Goal: Transaction & Acquisition: Purchase product/service

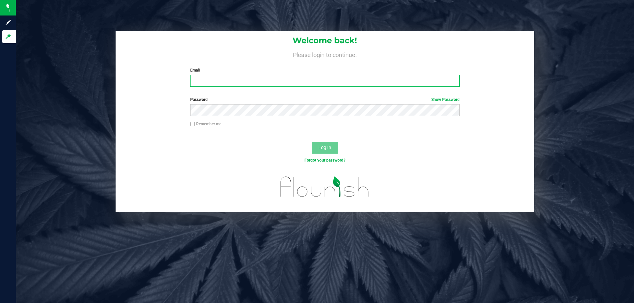
click at [272, 78] on input "Email" at bounding box center [324, 81] width 269 height 12
type input "[EMAIL_ADDRESS][DOMAIN_NAME]"
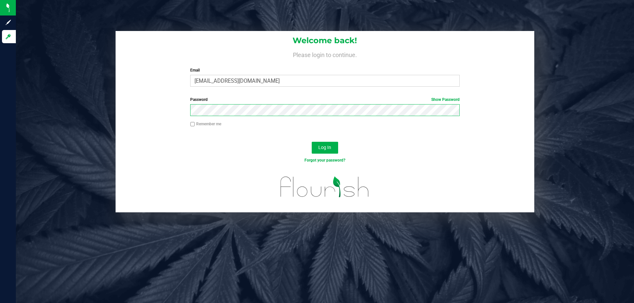
click at [312, 142] on button "Log In" at bounding box center [325, 148] width 26 height 12
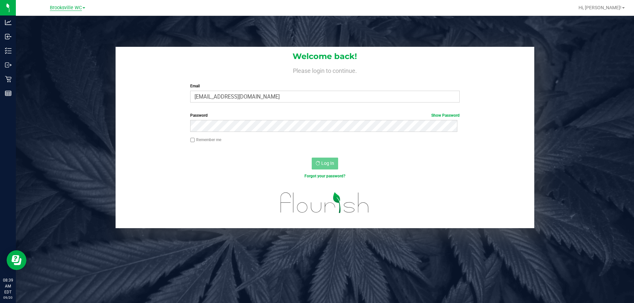
click at [69, 8] on span "Brooksville WC" at bounding box center [66, 8] width 32 height 6
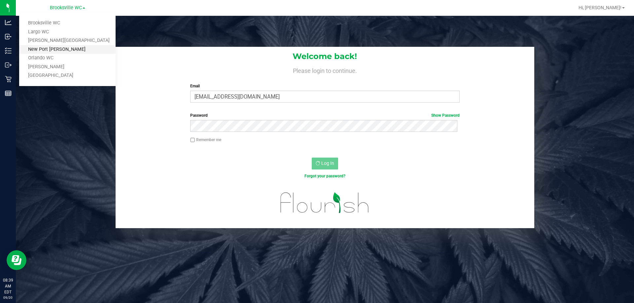
click at [64, 47] on link "New Port [PERSON_NAME]" at bounding box center [67, 49] width 96 height 9
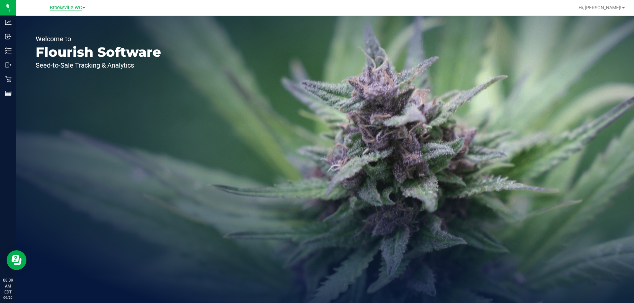
click at [71, 7] on span "Brooksville WC" at bounding box center [66, 8] width 32 height 6
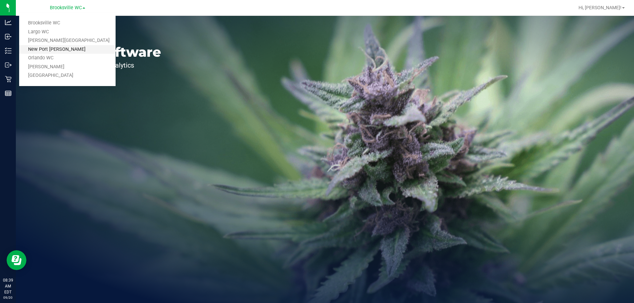
click at [57, 47] on link "New Port [PERSON_NAME]" at bounding box center [67, 49] width 96 height 9
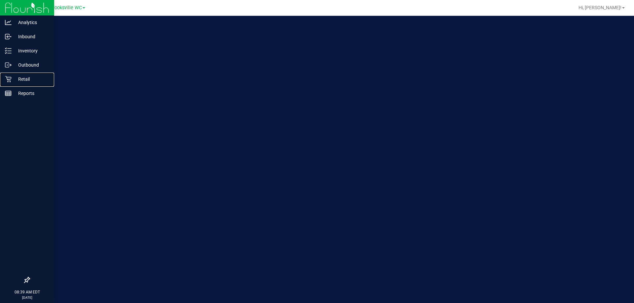
click at [17, 77] on p "Retail" at bounding box center [32, 79] width 40 height 8
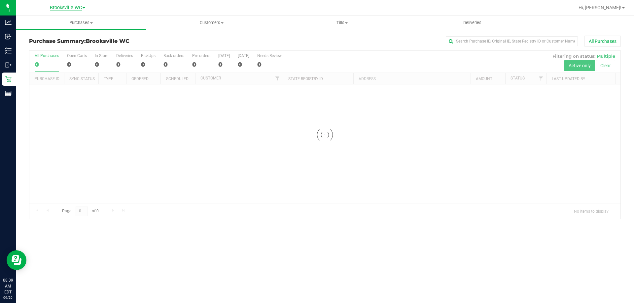
click at [77, 10] on span "Brooksville WC" at bounding box center [66, 8] width 32 height 6
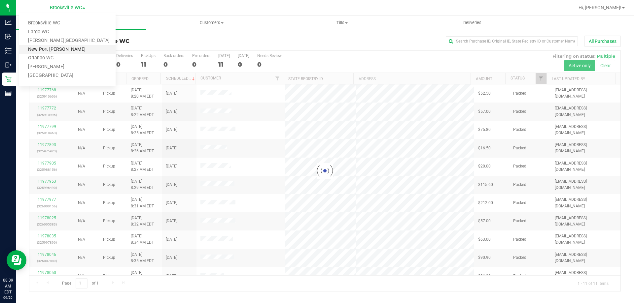
click at [74, 48] on link "New Port [PERSON_NAME]" at bounding box center [67, 49] width 96 height 9
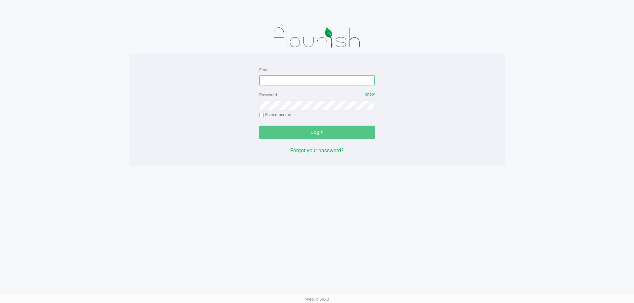
click at [274, 79] on input "Email" at bounding box center [317, 81] width 116 height 10
type input "twilkerson@Liveparallel.com"
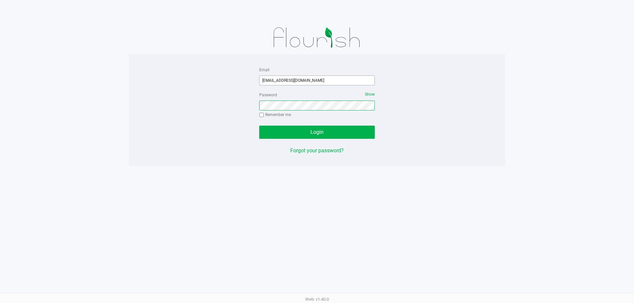
click at [259, 126] on button "Login" at bounding box center [317, 132] width 116 height 13
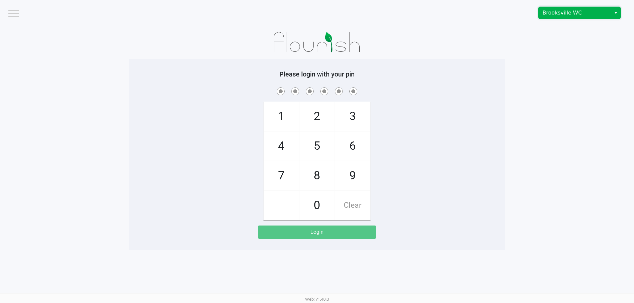
click at [577, 17] on span "Brooksville WC" at bounding box center [574, 13] width 72 height 12
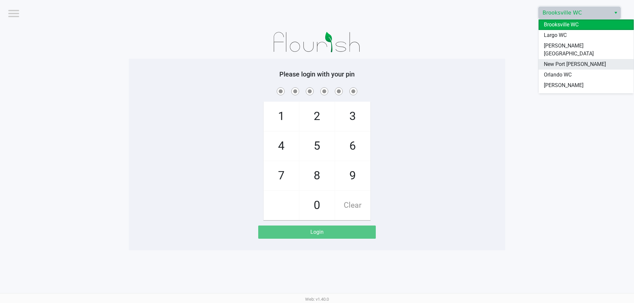
click at [577, 60] on span "New Port [PERSON_NAME]" at bounding box center [575, 64] width 62 height 8
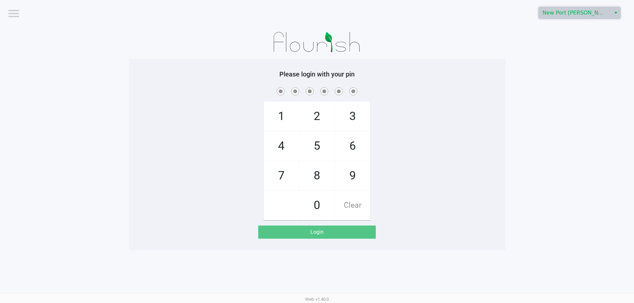
click at [419, 46] on div at bounding box center [317, 42] width 376 height 33
checkbox input "true"
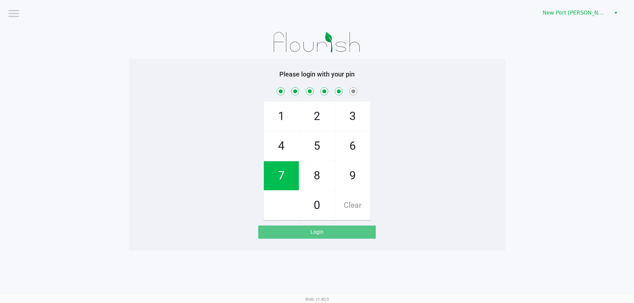
checkbox input "true"
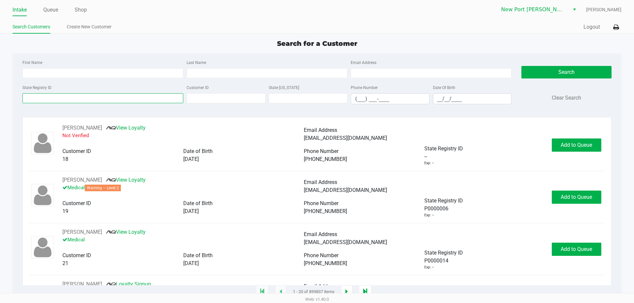
click at [69, 99] on input "State Registry ID" at bounding box center [102, 98] width 161 height 10
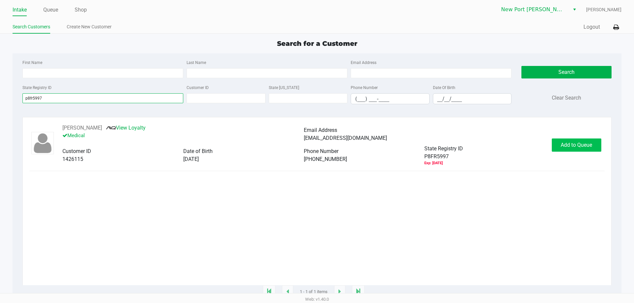
type input "p8fr5997"
click at [581, 144] on span "Add to Queue" at bounding box center [576, 145] width 31 height 6
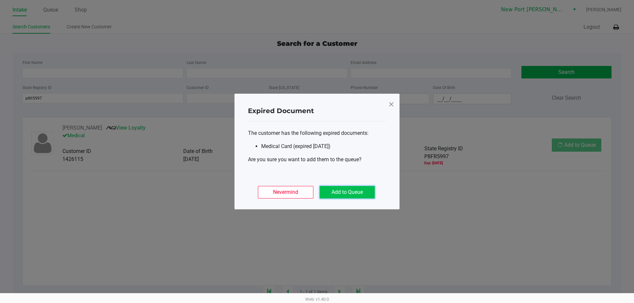
click at [332, 190] on button "Add to Queue" at bounding box center [347, 192] width 55 height 13
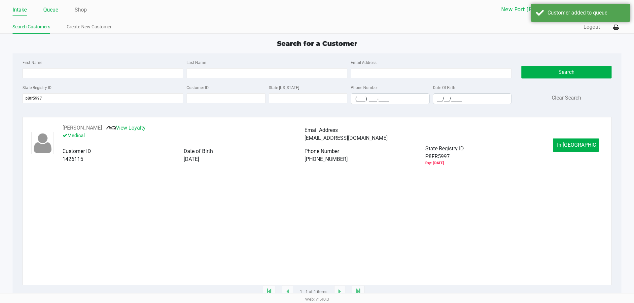
click at [52, 9] on link "Queue" at bounding box center [50, 9] width 15 height 9
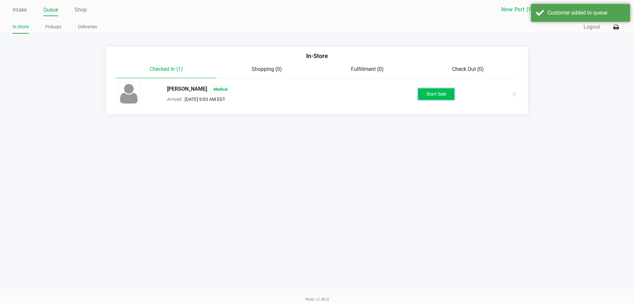
click at [439, 97] on button "Start Sale" at bounding box center [436, 94] width 36 height 12
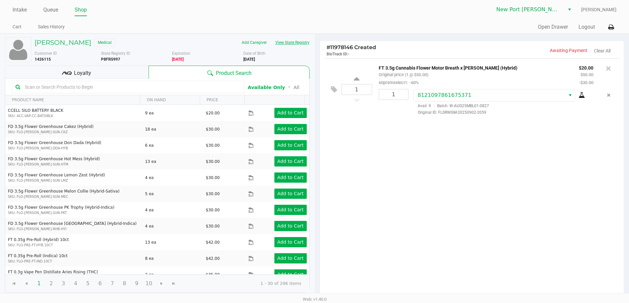
click at [283, 43] on button "View State Registry" at bounding box center [290, 42] width 39 height 11
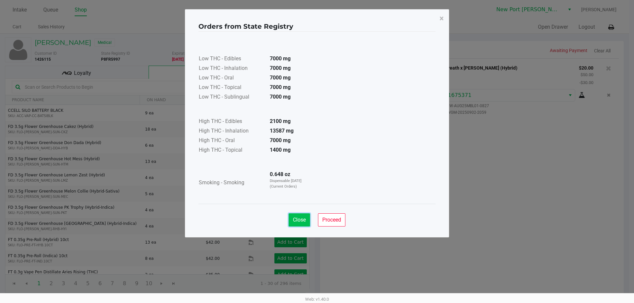
click at [296, 219] on span "Close" at bounding box center [299, 220] width 13 height 6
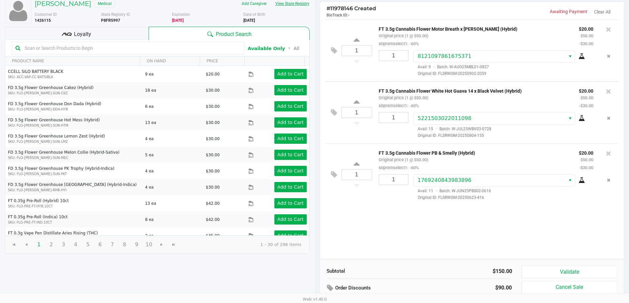
scroll to position [2, 0]
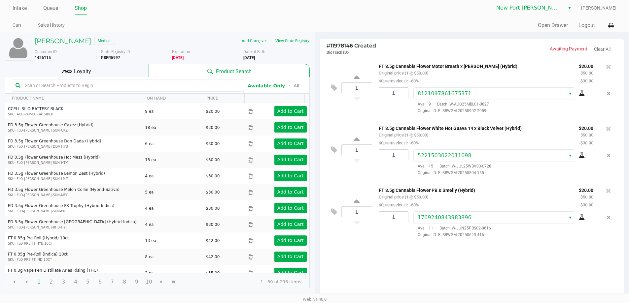
click at [139, 69] on div "Loyalty" at bounding box center [77, 70] width 144 height 13
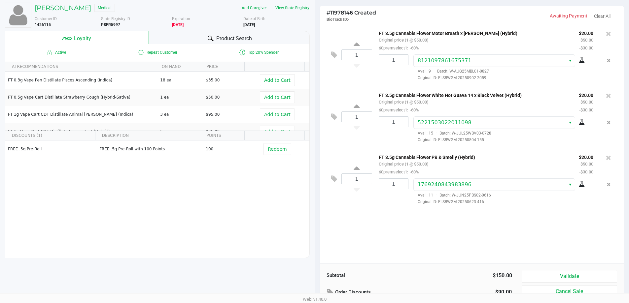
scroll to position [76, 0]
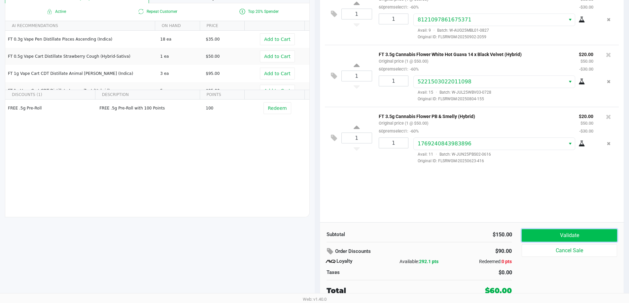
click at [544, 231] on button "Validate" at bounding box center [569, 235] width 95 height 13
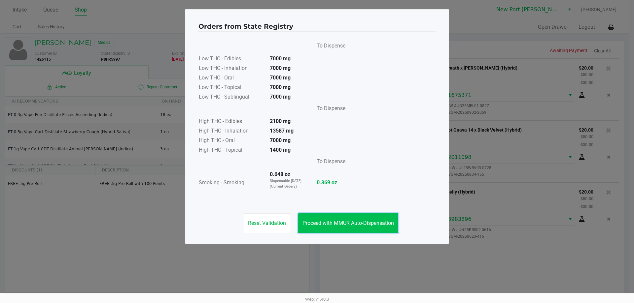
click at [387, 226] on button "Proceed with MMUR Auto-Dispensation" at bounding box center [348, 224] width 100 height 20
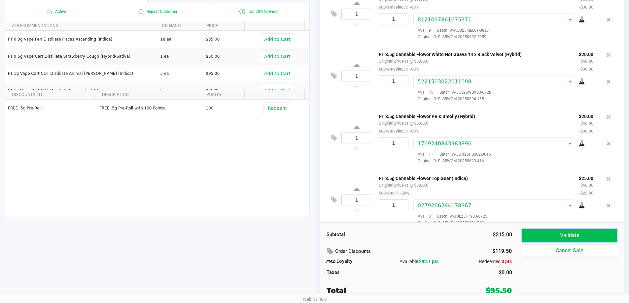
click at [568, 234] on button "Validate" at bounding box center [569, 235] width 95 height 13
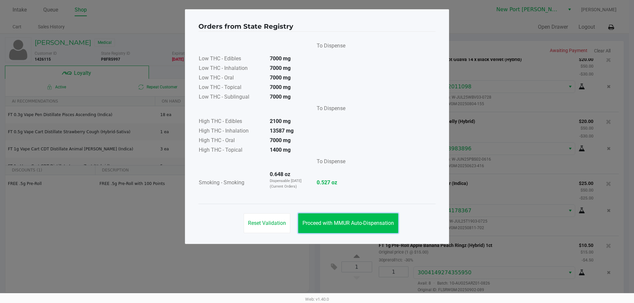
click at [374, 224] on span "Proceed with MMUR Auto-Dispensation" at bounding box center [347, 223] width 91 height 6
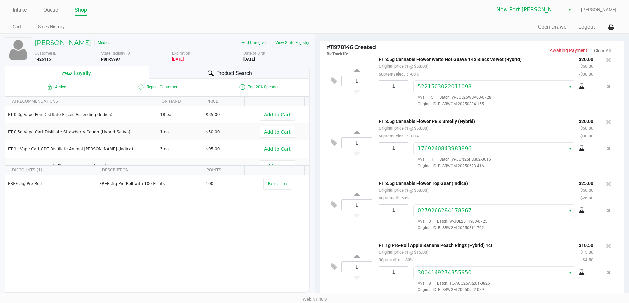
scroll to position [76, 0]
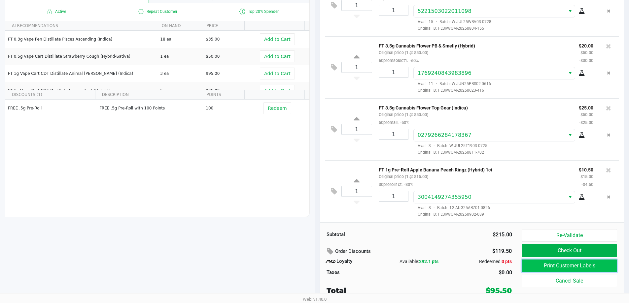
click at [556, 265] on button "Print Customer Labels" at bounding box center [569, 266] width 95 height 13
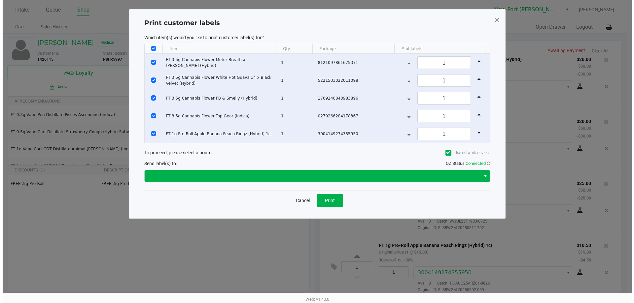
scroll to position [0, 0]
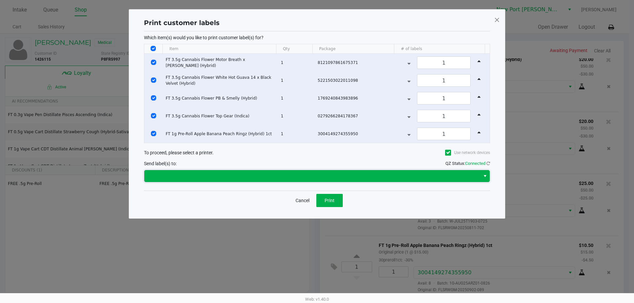
click at [310, 177] on span at bounding box center [312, 176] width 328 height 8
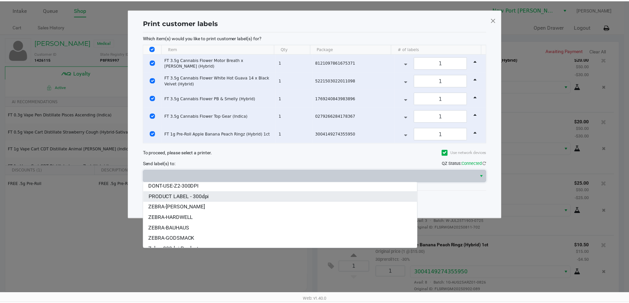
scroll to position [50, 0]
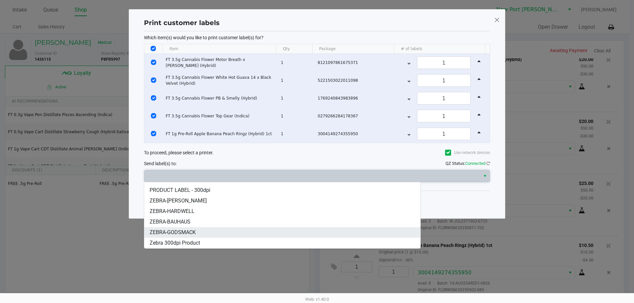
click at [206, 230] on li "ZEBRA-GODSMACK" at bounding box center [282, 232] width 276 height 11
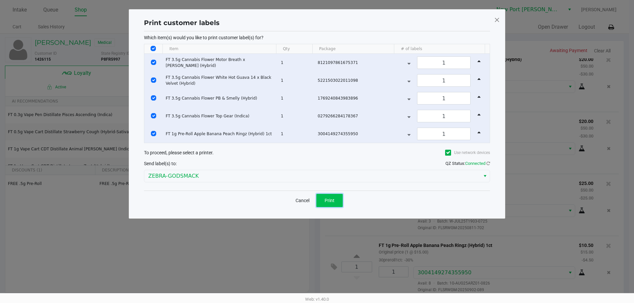
click at [335, 201] on button "Print" at bounding box center [329, 200] width 26 height 13
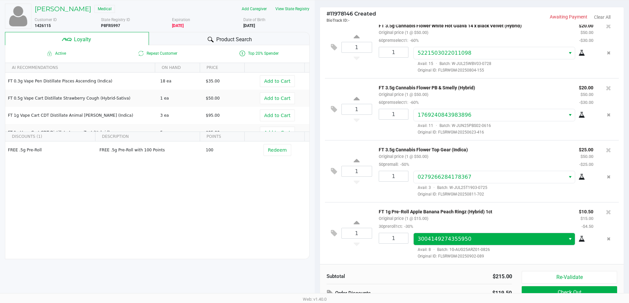
scroll to position [76, 0]
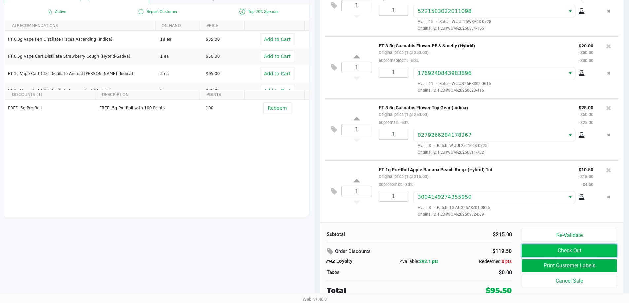
click at [560, 250] on button "Check Out" at bounding box center [569, 251] width 95 height 13
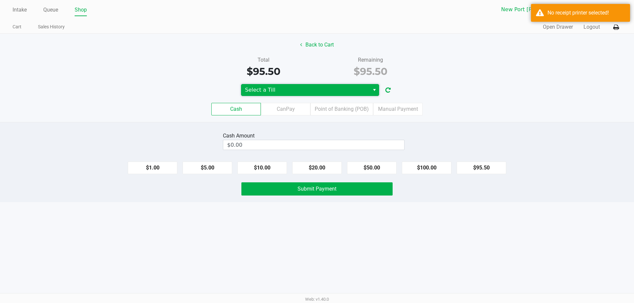
click at [323, 92] on span "Select a Till" at bounding box center [305, 90] width 121 height 8
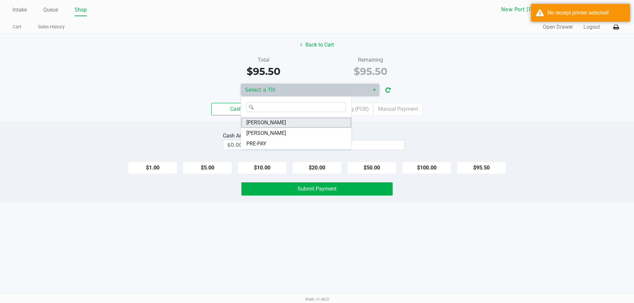
click at [311, 121] on li "BRADLEY-GASKIN" at bounding box center [296, 123] width 110 height 11
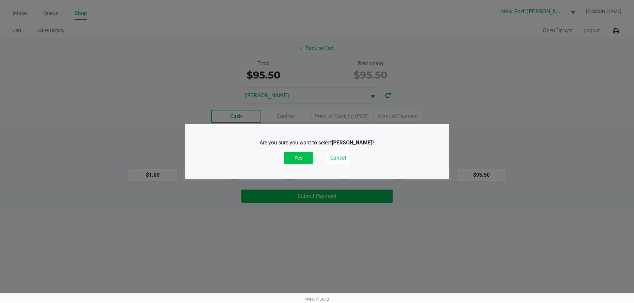
click at [295, 153] on button "Yes" at bounding box center [298, 158] width 29 height 13
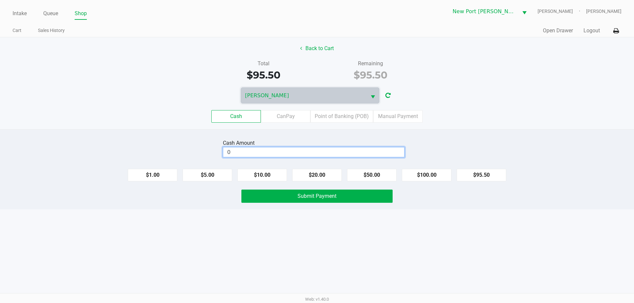
click at [295, 154] on input "0" at bounding box center [313, 153] width 181 height 10
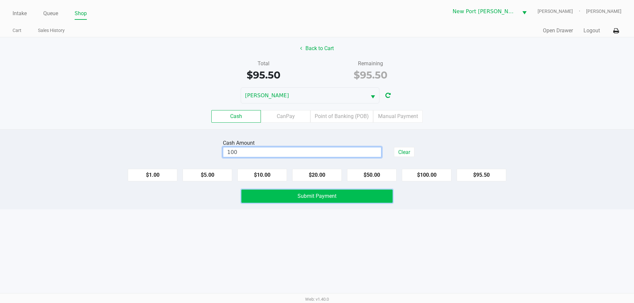
type input "$100.00"
click at [319, 193] on span "Submit Payment" at bounding box center [316, 196] width 39 height 6
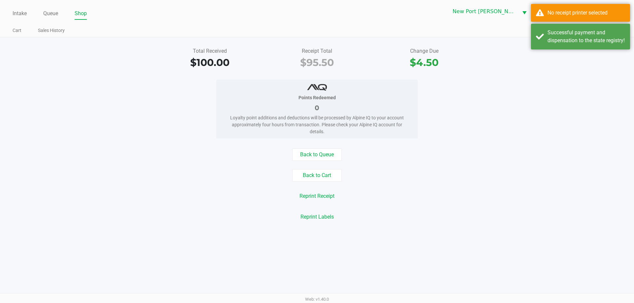
click at [553, 58] on div "Total Received $100.00 Receipt Total $95.50 Change Due $4.50" at bounding box center [317, 58] width 644 height 23
click at [553, 45] on div "Successful payment and dispensation to the state registry!" at bounding box center [586, 37] width 78 height 16
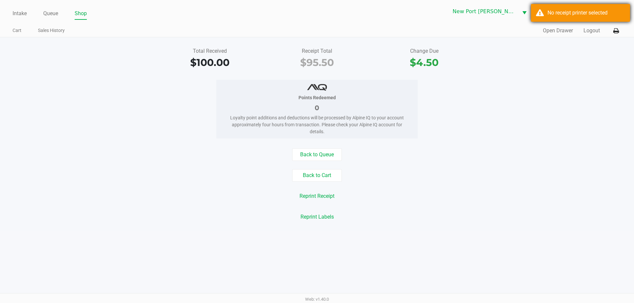
click at [558, 14] on div "No receipt printer selected" at bounding box center [586, 13] width 78 height 8
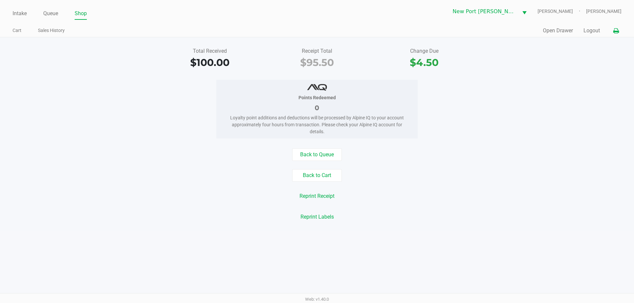
click at [614, 29] on icon at bounding box center [616, 31] width 6 height 5
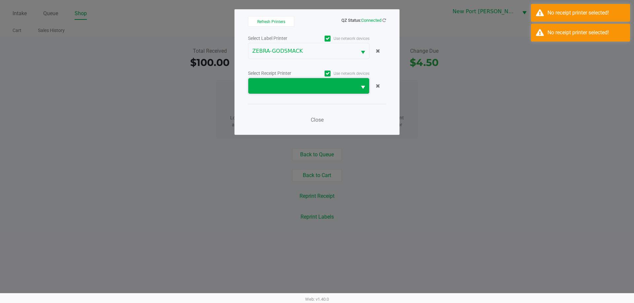
click at [311, 88] on span at bounding box center [302, 86] width 100 height 8
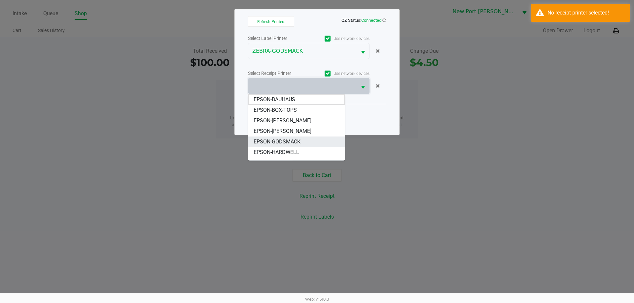
click at [305, 141] on li "EPSON-GODSMACK" at bounding box center [296, 142] width 96 height 11
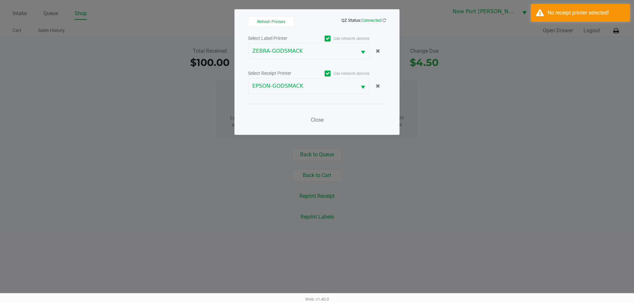
click at [328, 111] on div "Close" at bounding box center [317, 116] width 138 height 24
click at [318, 121] on span "Close" at bounding box center [317, 120] width 13 height 6
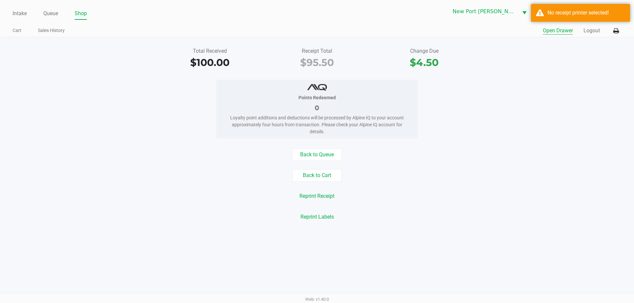
click at [562, 29] on button "Open Drawer" at bounding box center [558, 31] width 30 height 8
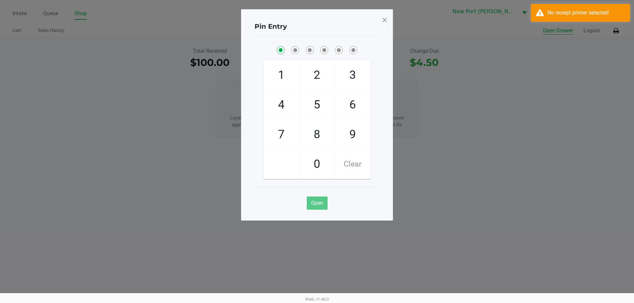
checkbox input "true"
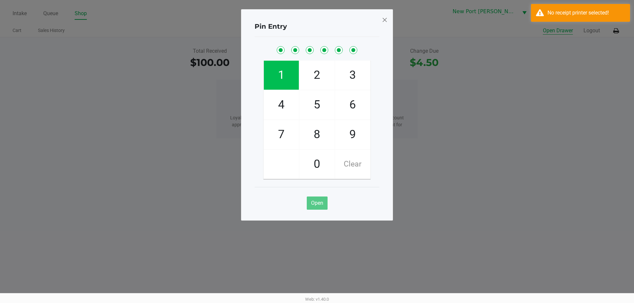
checkbox input "true"
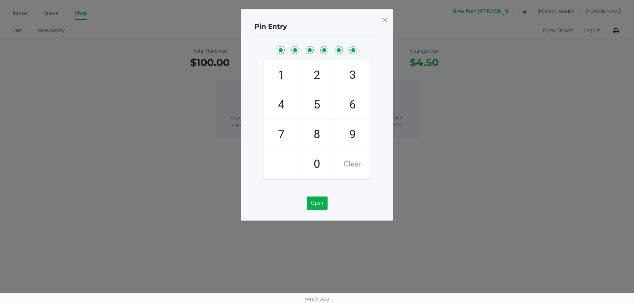
click at [383, 18] on span at bounding box center [385, 20] width 6 height 11
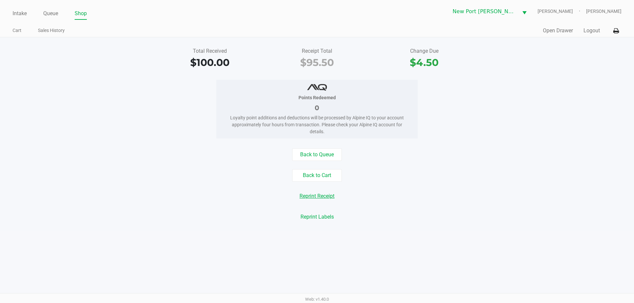
click at [327, 197] on button "Reprint Receipt" at bounding box center [317, 196] width 44 height 13
click at [19, 12] on link "Intake" at bounding box center [20, 13] width 14 height 9
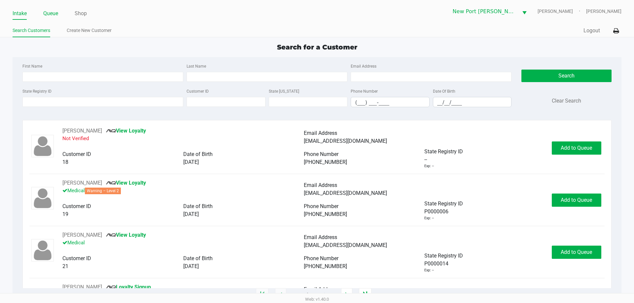
click at [52, 12] on link "Queue" at bounding box center [50, 13] width 15 height 9
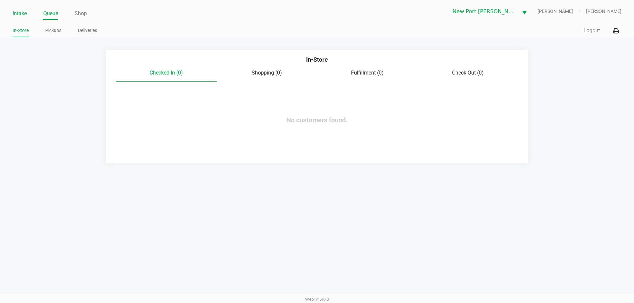
click at [15, 12] on link "Intake" at bounding box center [20, 13] width 14 height 9
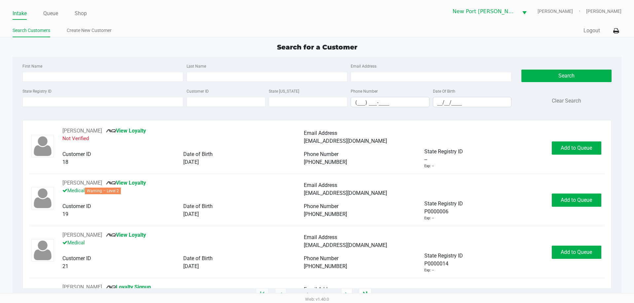
click at [50, 96] on div "State Registry ID" at bounding box center [103, 97] width 164 height 20
click at [49, 98] on input "State Registry ID" at bounding box center [102, 102] width 161 height 10
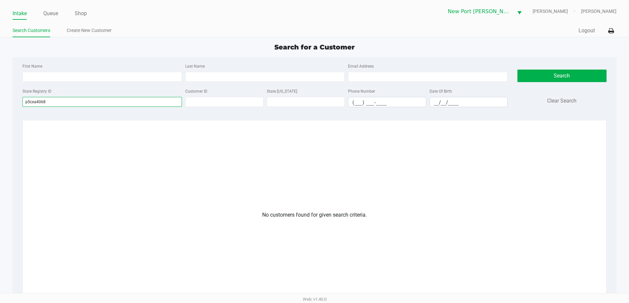
click at [30, 102] on input "p5cxa4068" at bounding box center [101, 102] width 159 height 10
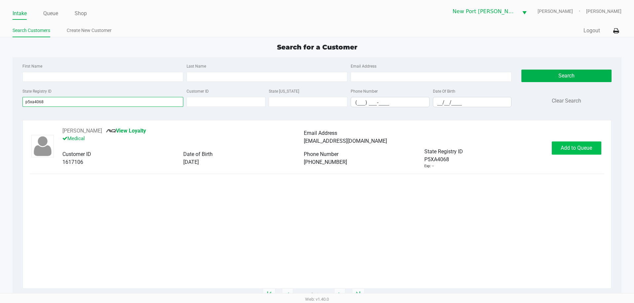
type input "p5xa4068"
click at [563, 150] on span "Add to Queue" at bounding box center [576, 148] width 31 height 6
click at [55, 10] on link "Queue" at bounding box center [50, 13] width 15 height 9
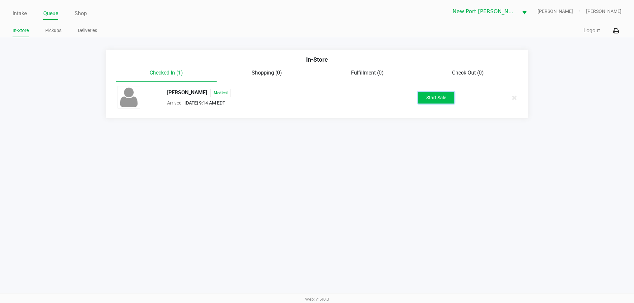
click at [451, 99] on button "Start Sale" at bounding box center [436, 98] width 36 height 12
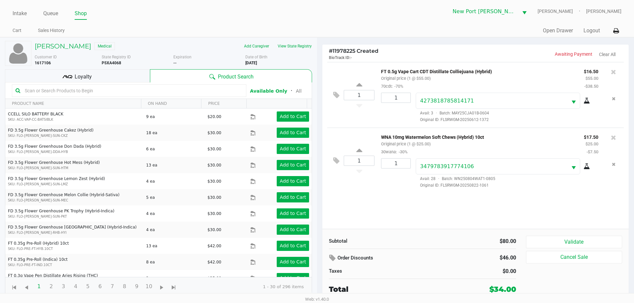
click at [125, 75] on div "Loyalty" at bounding box center [77, 75] width 145 height 13
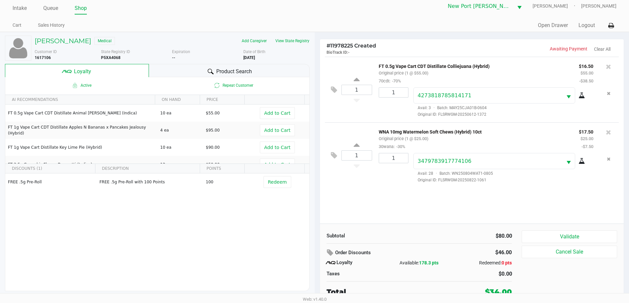
scroll to position [7, 0]
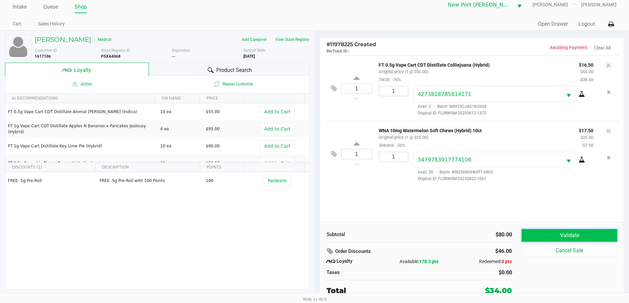
click at [574, 240] on button "Validate" at bounding box center [569, 235] width 95 height 13
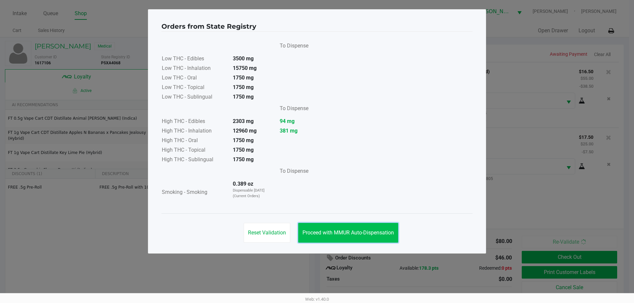
click at [342, 231] on span "Proceed with MMUR Auto-Dispensation" at bounding box center [347, 233] width 91 height 6
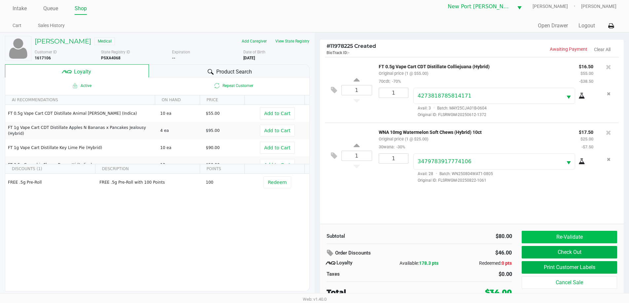
scroll to position [7, 0]
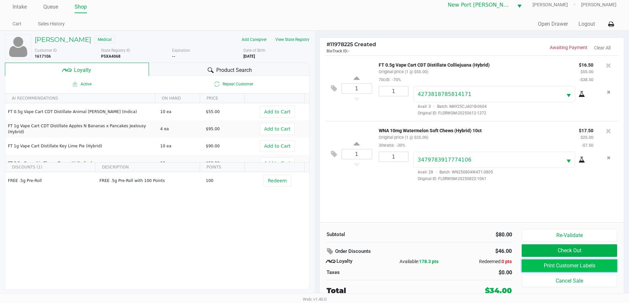
click at [579, 270] on button "Print Customer Labels" at bounding box center [569, 266] width 95 height 13
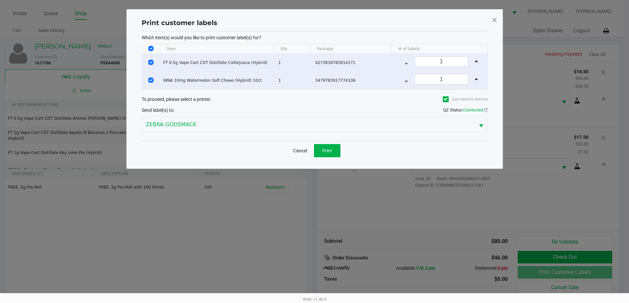
scroll to position [0, 0]
click at [331, 150] on span "Print" at bounding box center [330, 150] width 10 height 5
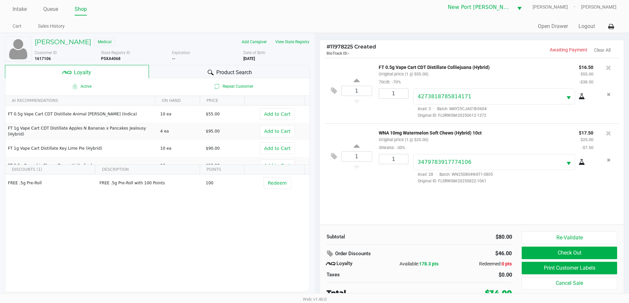
scroll to position [7, 0]
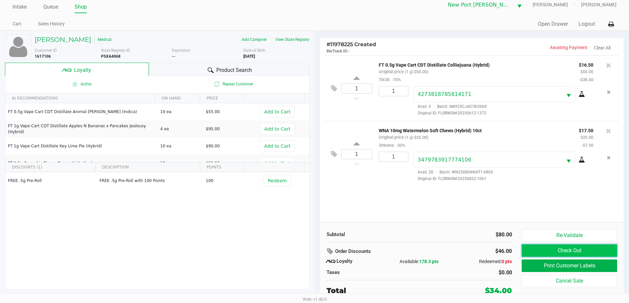
click at [552, 254] on button "Check Out" at bounding box center [569, 251] width 95 height 13
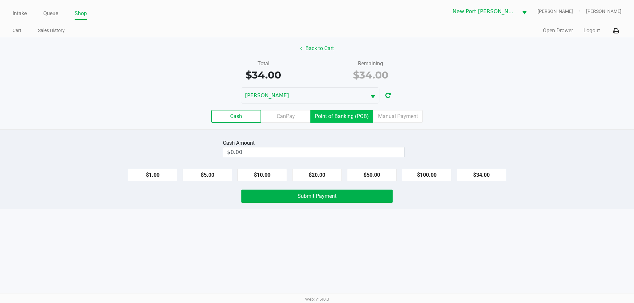
click at [348, 117] on label "Point of Banking (POB)" at bounding box center [341, 116] width 63 height 13
click at [0, 0] on 7 "Point of Banking (POB)" at bounding box center [0, 0] width 0 height 0
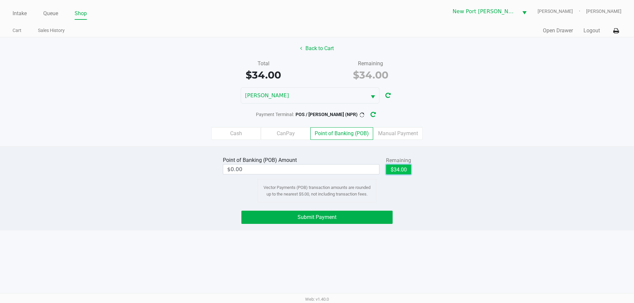
click at [394, 173] on button "$34.00" at bounding box center [398, 170] width 25 height 10
type input "$34.00"
click at [327, 221] on button "Submit Payment" at bounding box center [316, 217] width 151 height 13
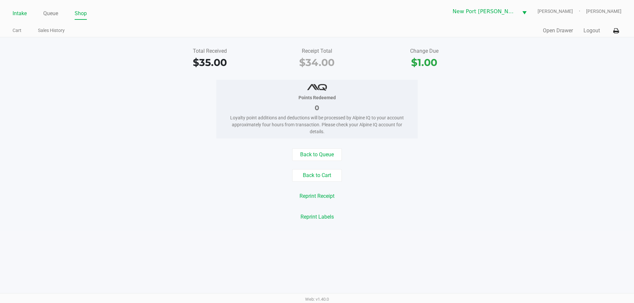
click at [15, 12] on link "Intake" at bounding box center [20, 13] width 14 height 9
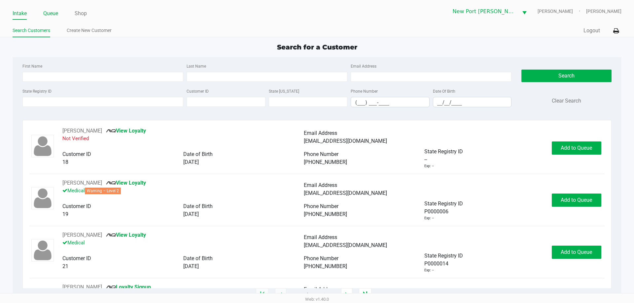
click at [51, 11] on div "Intake Queue Shop" at bounding box center [165, 13] width 304 height 12
click at [52, 12] on link "Queue" at bounding box center [50, 13] width 15 height 9
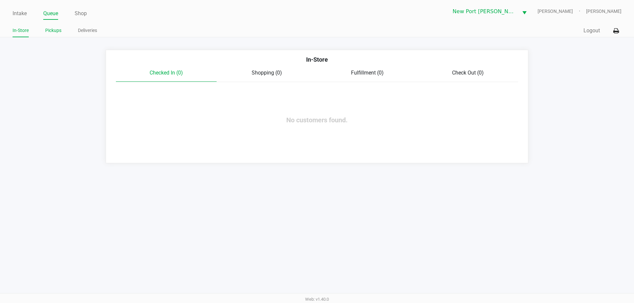
click at [56, 28] on link "Pickups" at bounding box center [53, 30] width 16 height 8
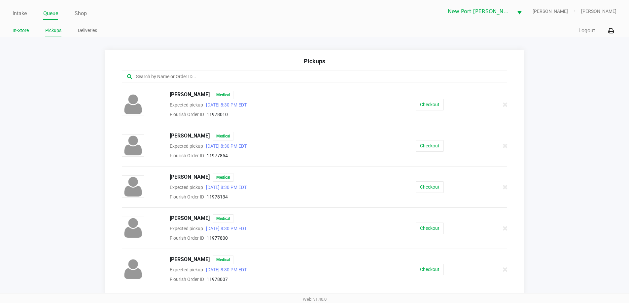
click at [17, 30] on link "In-Store" at bounding box center [21, 30] width 16 height 8
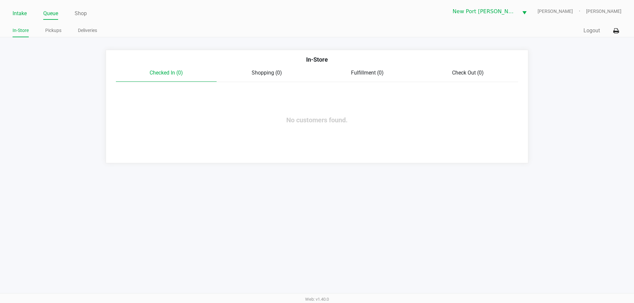
click at [21, 16] on link "Intake" at bounding box center [20, 13] width 14 height 9
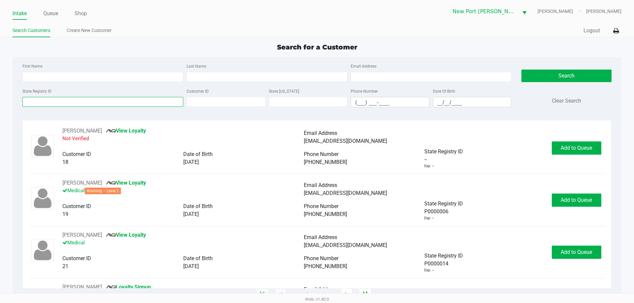
click at [79, 99] on input "State Registry ID" at bounding box center [102, 102] width 161 height 10
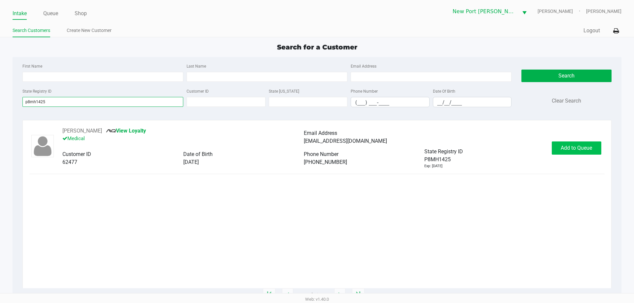
type input "p8mh1425"
click at [576, 142] on button "Add to Queue" at bounding box center [577, 148] width 50 height 13
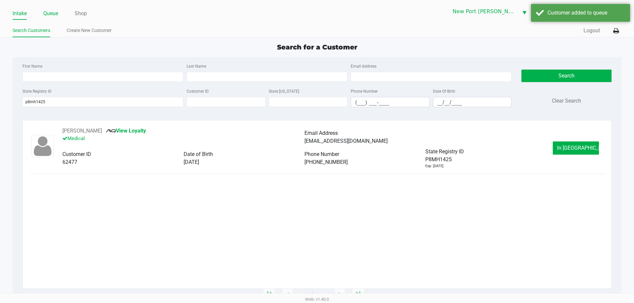
click at [55, 11] on link "Queue" at bounding box center [50, 13] width 15 height 9
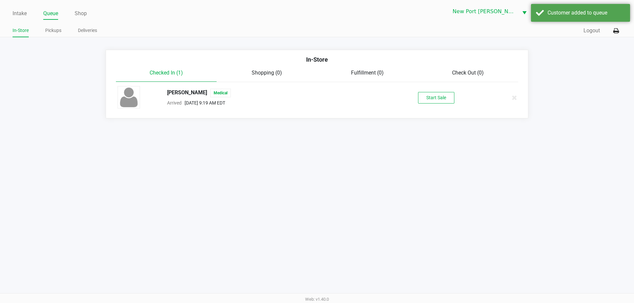
click at [433, 91] on div "ELIZABETH GARRASTAZU Medical Arrived Sep 20, 2025 9:19 AM EDT Start Sale" at bounding box center [317, 97] width 409 height 23
click at [433, 96] on button "Start Sale" at bounding box center [436, 98] width 36 height 12
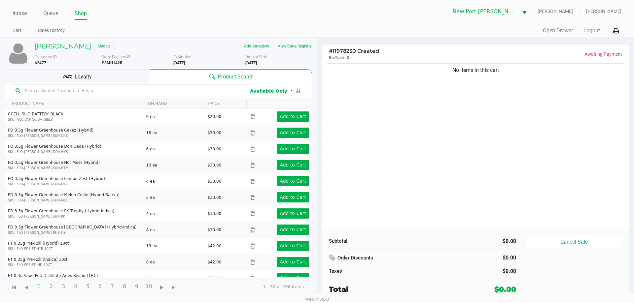
click at [76, 90] on input "text" at bounding box center [132, 91] width 221 height 10
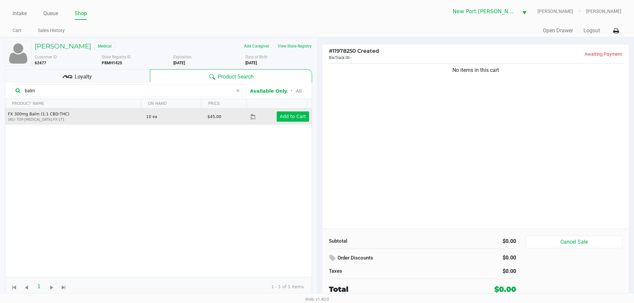
type input "balm"
click at [286, 116] on app-button-loader "Add to Cart" at bounding box center [293, 116] width 26 height 5
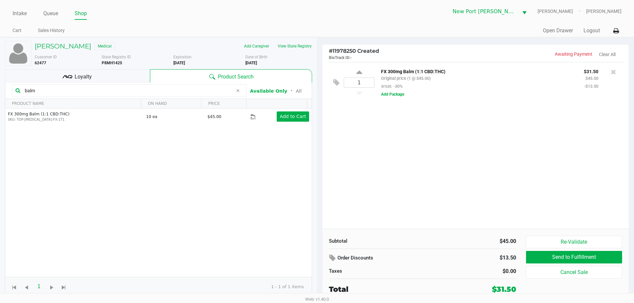
click at [117, 77] on div "Loyalty" at bounding box center [77, 75] width 145 height 13
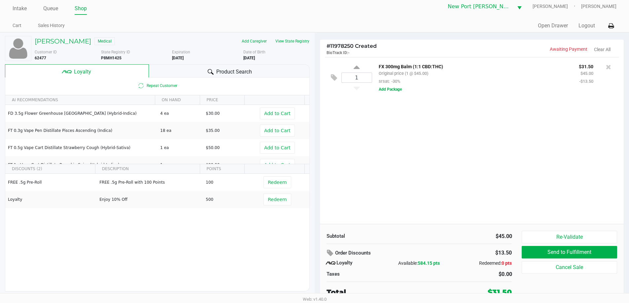
scroll to position [7, 0]
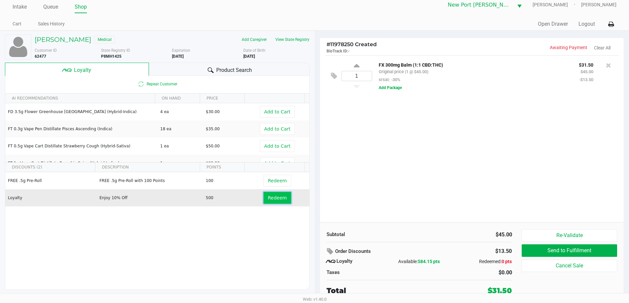
click at [270, 202] on button "Redeem" at bounding box center [276, 198] width 27 height 12
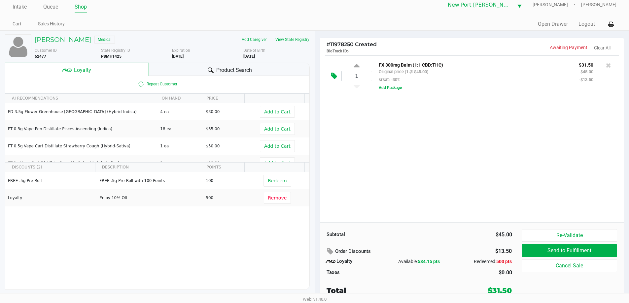
click at [335, 80] on icon at bounding box center [334, 76] width 6 height 8
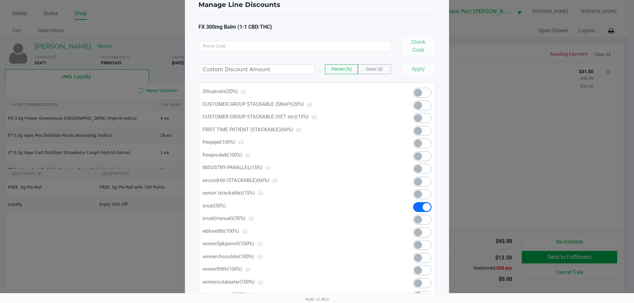
scroll to position [33, 0]
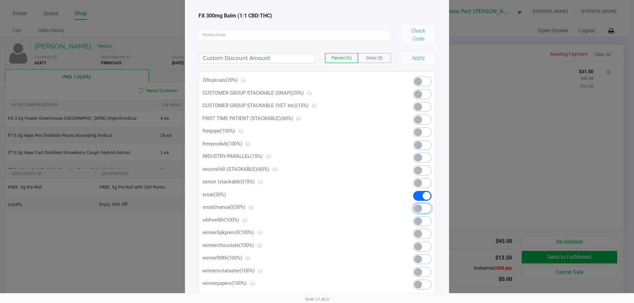
click at [419, 207] on span at bounding box center [418, 209] width 8 height 8
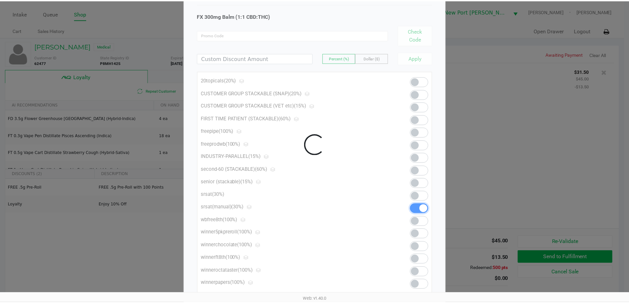
scroll to position [0, 0]
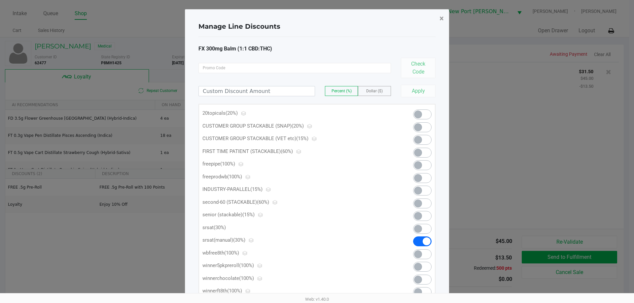
drag, startPoint x: 439, startPoint y: 23, endPoint x: 447, endPoint y: 144, distance: 121.1
click at [439, 23] on button "×" at bounding box center [441, 18] width 15 height 18
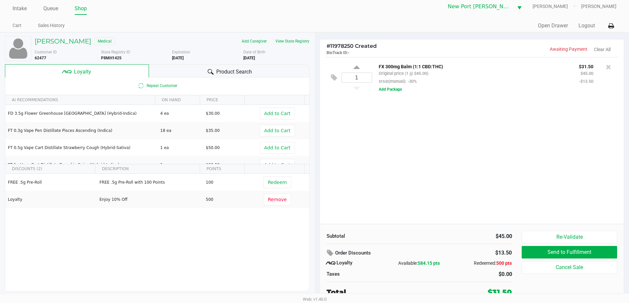
scroll to position [7, 0]
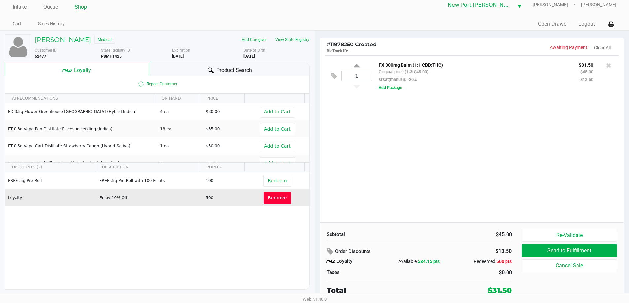
click at [279, 196] on span "Remove" at bounding box center [277, 197] width 19 height 5
click at [273, 199] on span "Redeem" at bounding box center [277, 197] width 19 height 5
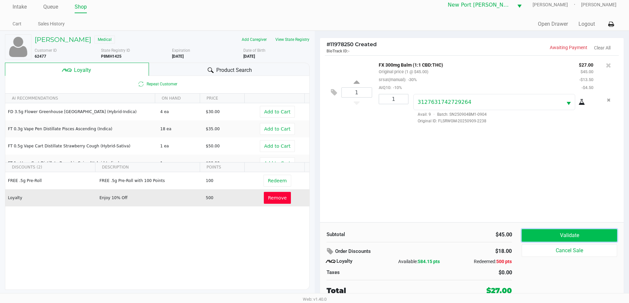
click at [543, 234] on button "Validate" at bounding box center [569, 235] width 95 height 13
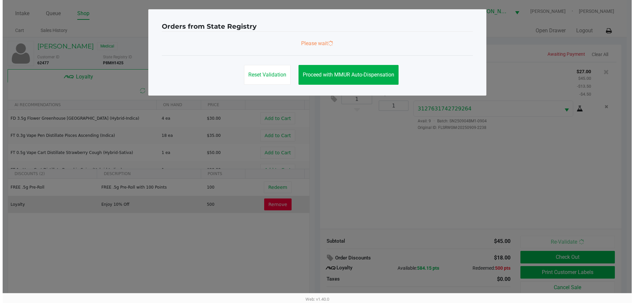
scroll to position [0, 0]
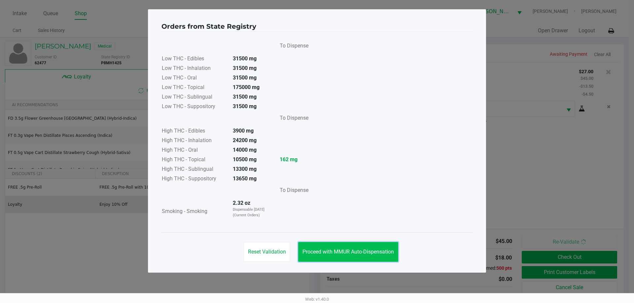
click at [347, 243] on button "Proceed with MMUR Auto-Dispensation" at bounding box center [348, 252] width 100 height 20
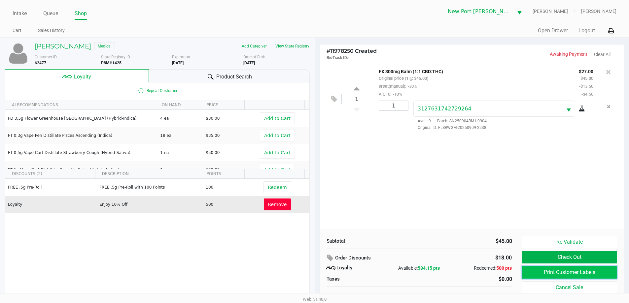
click at [565, 273] on button "Print Customer Labels" at bounding box center [569, 272] width 95 height 13
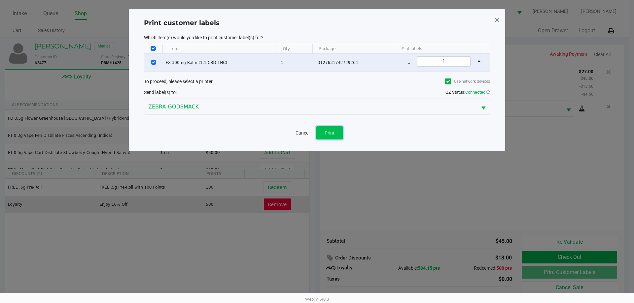
click at [335, 134] on button "Print" at bounding box center [329, 132] width 26 height 13
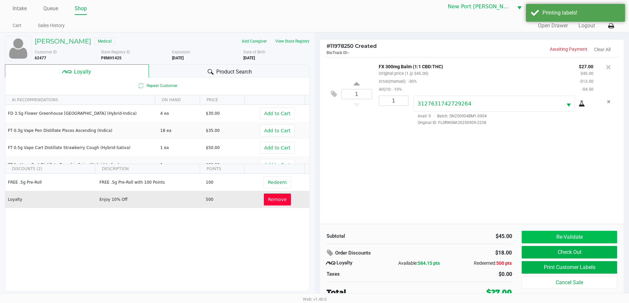
scroll to position [7, 0]
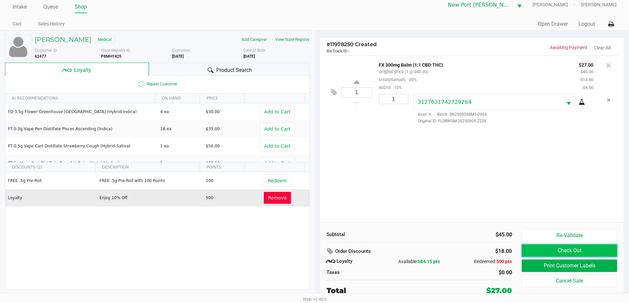
click at [557, 251] on button "Check Out" at bounding box center [569, 251] width 95 height 13
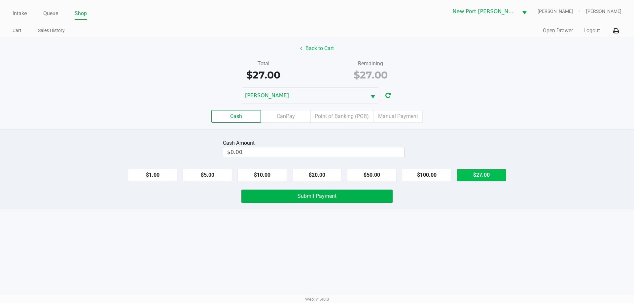
click at [472, 174] on button "$27.00" at bounding box center [482, 175] width 50 height 13
type input "$27.00"
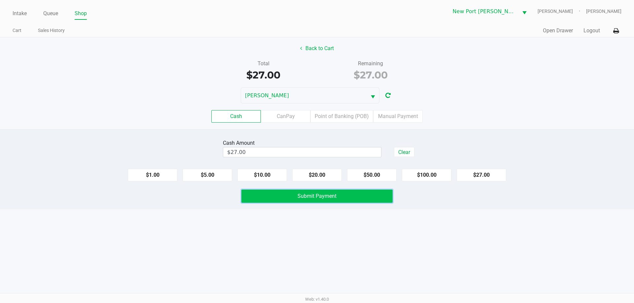
click at [317, 199] on span "Submit Payment" at bounding box center [316, 196] width 39 height 6
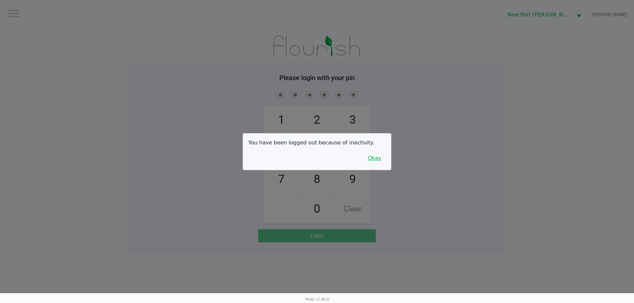
click at [379, 156] on button "Okay" at bounding box center [375, 158] width 22 height 13
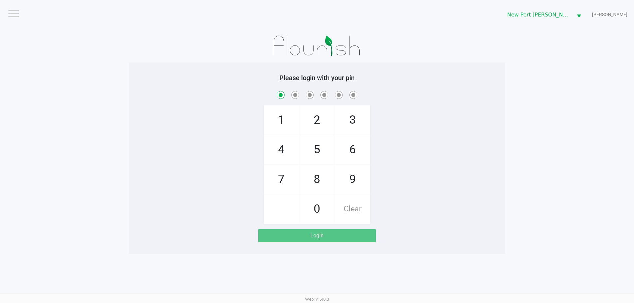
checkbox input "true"
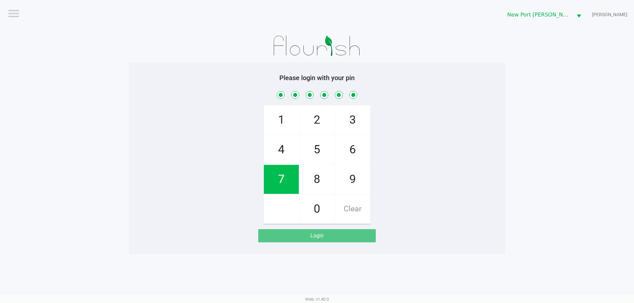
checkbox input "true"
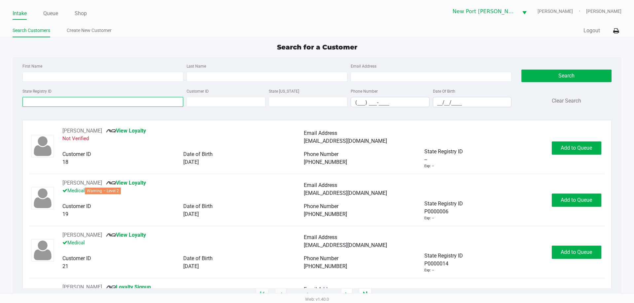
click at [104, 101] on input "State Registry ID" at bounding box center [102, 102] width 161 height 10
type input "jennifer"
type input "marie"
drag, startPoint x: 104, startPoint y: 101, endPoint x: 12, endPoint y: 104, distance: 92.5
click at [12, 104] on app-all-customers "Search for a Customer First Name Last Name Email Address State Registry ID jenn…" at bounding box center [317, 168] width 634 height 253
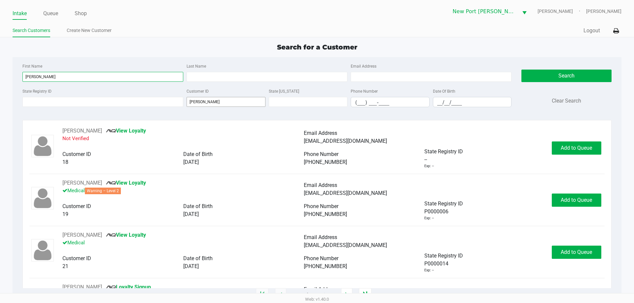
type input "jennifer"
drag, startPoint x: 233, startPoint y: 97, endPoint x: 183, endPoint y: 101, distance: 51.0
click at [183, 101] on div "State Registry ID Customer ID marie State ID Phone Number (___) ___-____ Date O…" at bounding box center [267, 99] width 492 height 25
click at [552, 66] on div "Search Clear Search" at bounding box center [566, 87] width 90 height 51
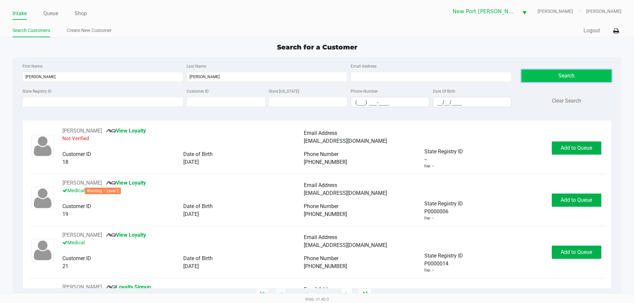
click at [553, 71] on button "Search" at bounding box center [566, 76] width 90 height 13
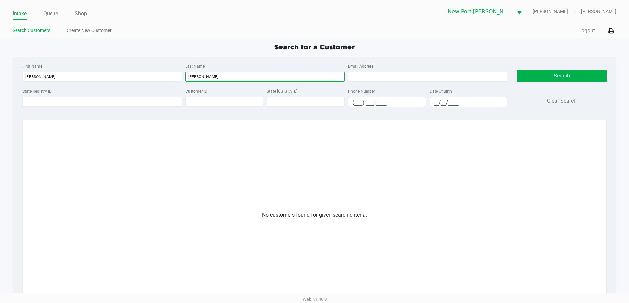
click at [227, 75] on input "marie" at bounding box center [264, 77] width 159 height 10
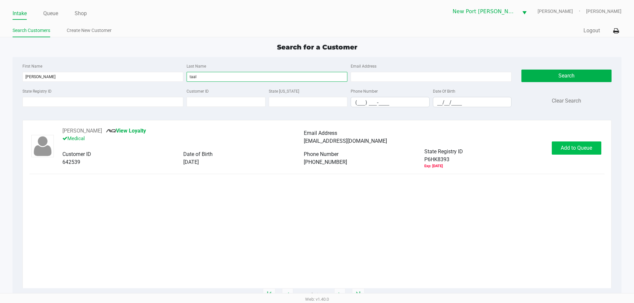
type input "taal"
click at [557, 148] on button "Add to Queue" at bounding box center [577, 148] width 50 height 13
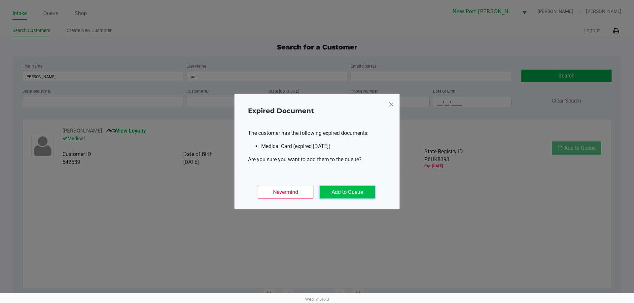
click at [335, 192] on button "Add to Queue" at bounding box center [347, 192] width 55 height 13
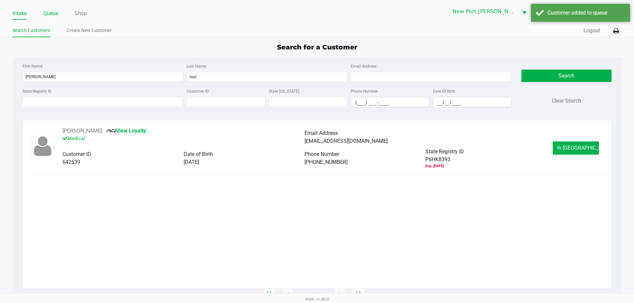
click at [46, 17] on link "Queue" at bounding box center [50, 13] width 15 height 9
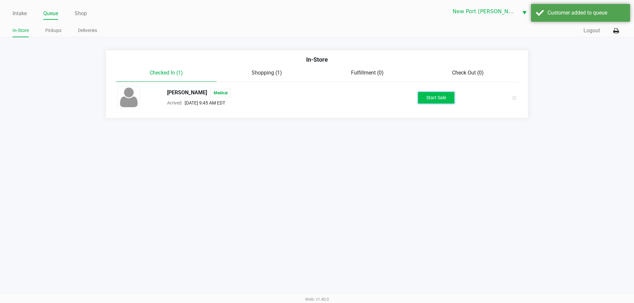
click at [432, 96] on button "Start Sale" at bounding box center [436, 98] width 36 height 12
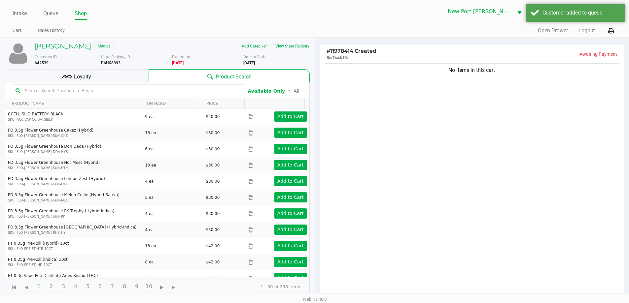
click at [117, 78] on div "Loyalty" at bounding box center [77, 75] width 144 height 13
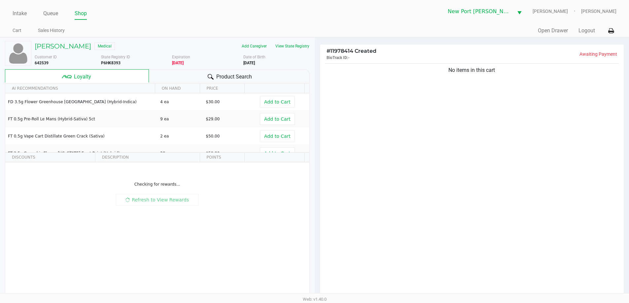
click at [202, 75] on div "Product Search" at bounding box center [229, 75] width 161 height 13
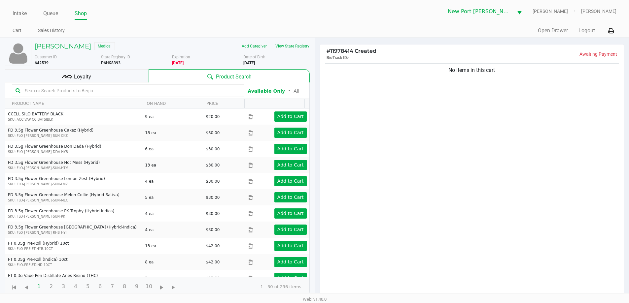
click at [131, 89] on input "text" at bounding box center [131, 91] width 219 height 10
click at [69, 43] on h5 "Jennifer Taal" at bounding box center [63, 46] width 56 height 8
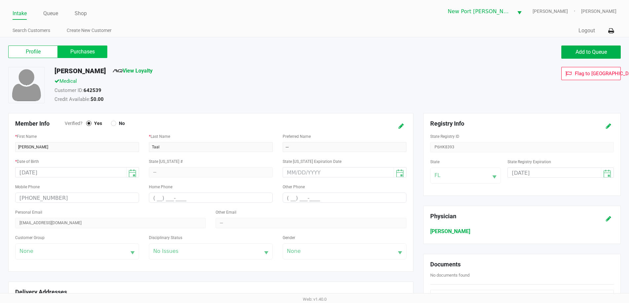
click at [83, 50] on label "Purchases" at bounding box center [83, 52] width 50 height 13
click at [0, 0] on 1 "Purchases" at bounding box center [0, 0] width 0 height 0
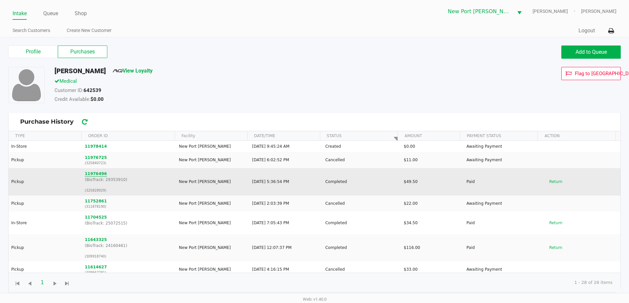
click at [92, 175] on button "11976496" at bounding box center [96, 174] width 22 height 6
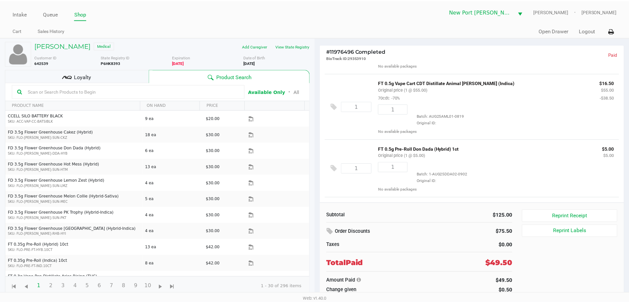
scroll to position [51, 0]
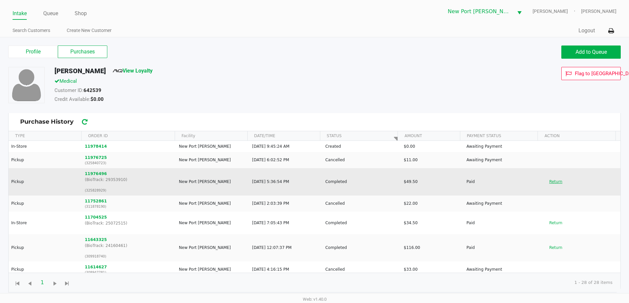
click at [548, 179] on button "Return" at bounding box center [556, 182] width 22 height 11
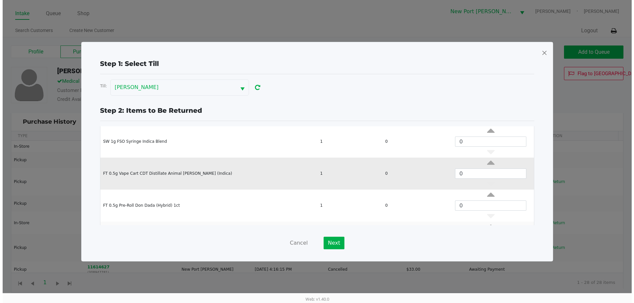
scroll to position [57, 0]
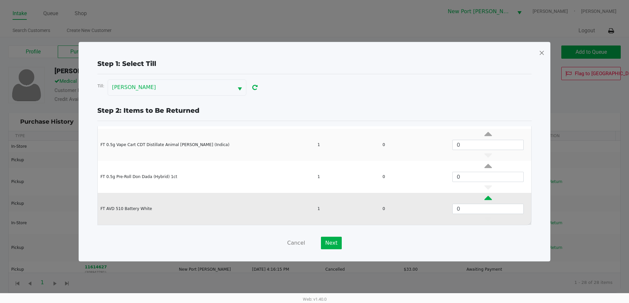
click at [484, 199] on icon "Data table" at bounding box center [488, 200] width 8 height 8
type input "1"
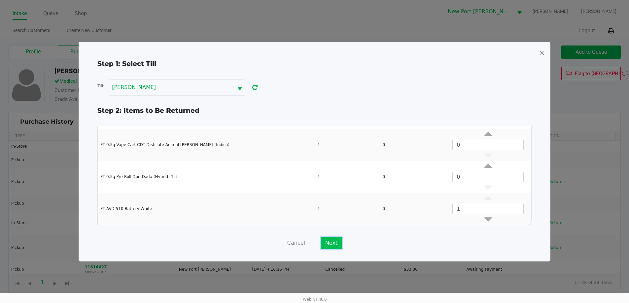
click at [330, 246] on button "Next" at bounding box center [331, 243] width 21 height 13
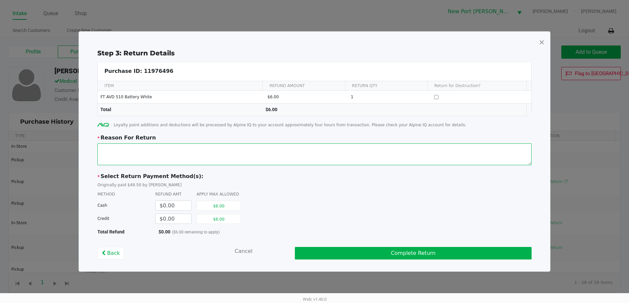
click at [179, 158] on textarea at bounding box center [314, 155] width 434 height 22
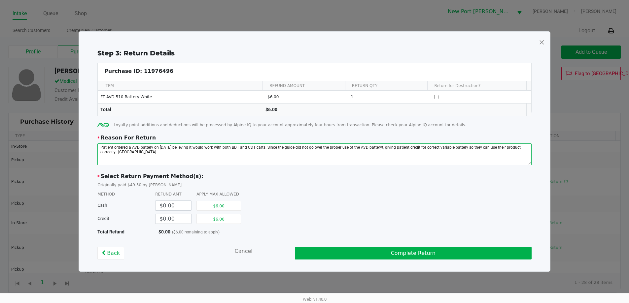
click at [383, 147] on textarea at bounding box center [314, 155] width 434 height 22
drag, startPoint x: 154, startPoint y: 151, endPoint x: 100, endPoint y: 148, distance: 53.9
click at [100, 148] on textarea at bounding box center [314, 155] width 434 height 22
type textarea "Patient ordered a AVD battery on 9/19/25 believing it would work with both BDT …"
click at [312, 192] on div "METHOD REFUND AMT APPLY MAX ALLOWED" at bounding box center [314, 194] width 434 height 6
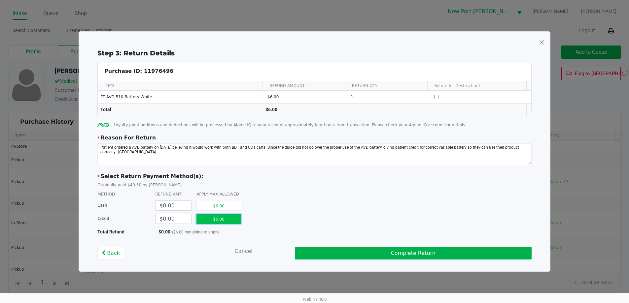
click at [228, 220] on button "$6.00" at bounding box center [218, 219] width 45 height 10
type input "$6.00"
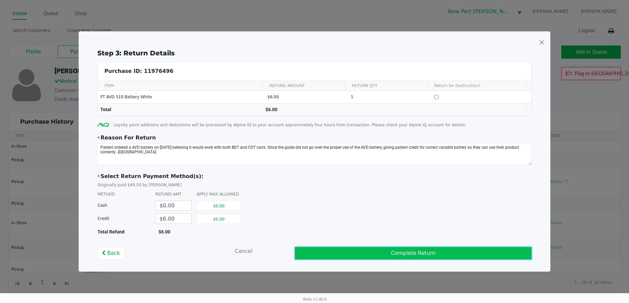
click at [325, 249] on button "Complete Return" at bounding box center [413, 253] width 237 height 13
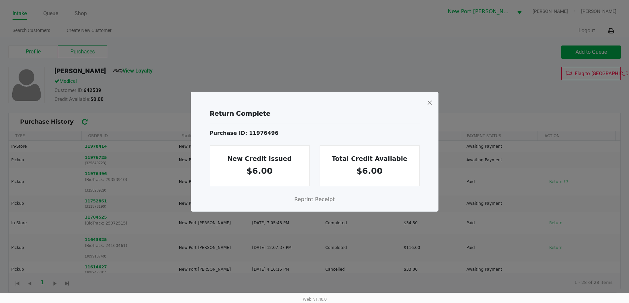
click at [427, 102] on span at bounding box center [430, 102] width 6 height 11
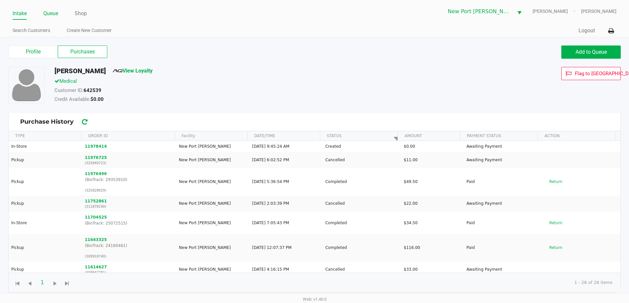
click at [48, 10] on link "Queue" at bounding box center [50, 13] width 15 height 9
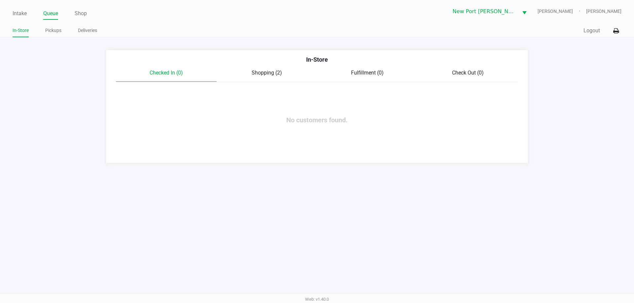
click at [264, 74] on span "Shopping (2)" at bounding box center [267, 73] width 30 height 6
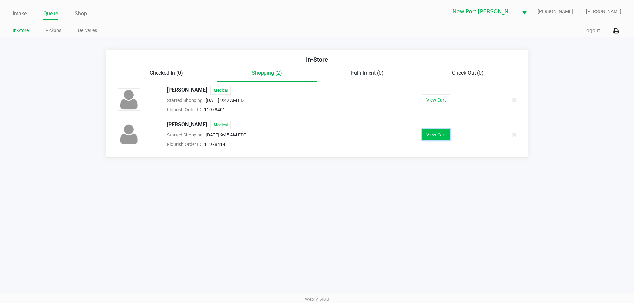
click at [425, 131] on button "View Cart" at bounding box center [436, 135] width 28 height 12
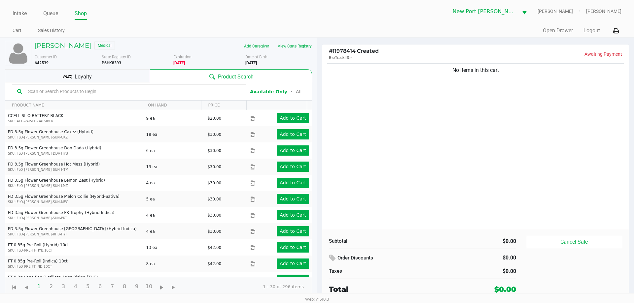
click at [126, 91] on input "text" at bounding box center [133, 92] width 216 height 10
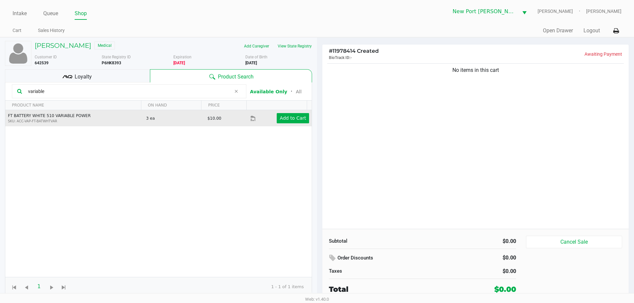
type input "variable"
click at [280, 113] on td "Add to Cart" at bounding box center [280, 118] width 61 height 16
click at [286, 116] on app-button-loader "Add to Cart" at bounding box center [293, 118] width 26 height 5
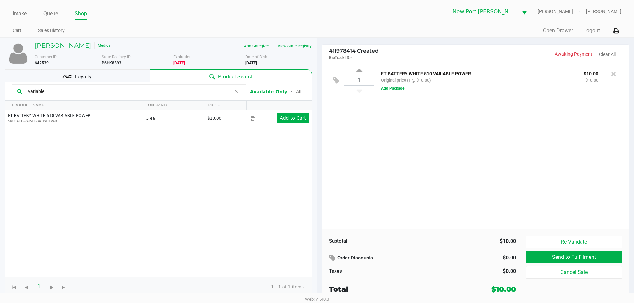
click at [386, 89] on button "Add Package" at bounding box center [392, 89] width 23 height 6
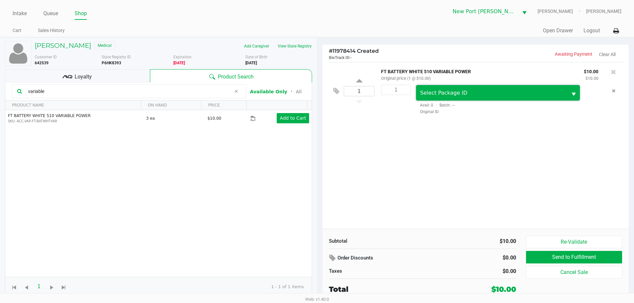
click at [417, 94] on span "Select Package ID" at bounding box center [491, 93] width 151 height 16
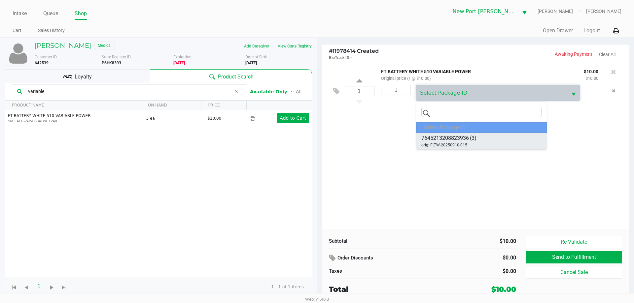
click at [459, 139] on span "7645213208823936" at bounding box center [445, 138] width 48 height 8
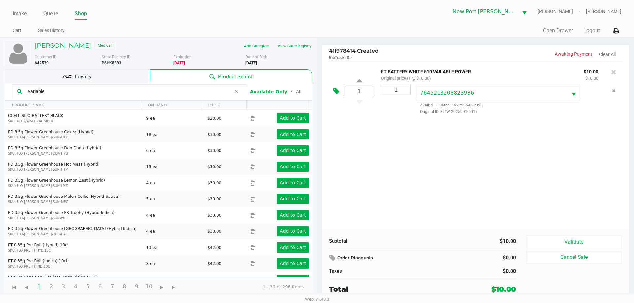
click at [338, 91] on icon at bounding box center [336, 91] width 6 height 8
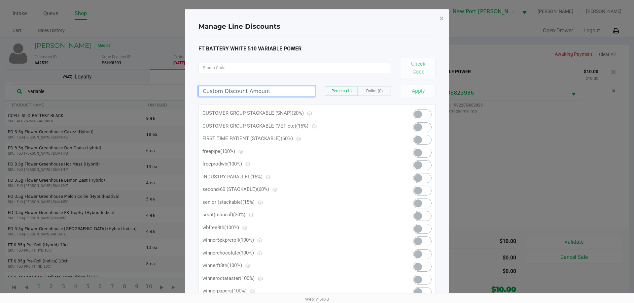
click at [273, 89] on input at bounding box center [257, 92] width 116 height 10
click at [365, 88] on label "Dollar ($)" at bounding box center [374, 91] width 32 height 9
click at [299, 89] on input at bounding box center [257, 92] width 116 height 10
type input "4.00"
click at [424, 92] on button "Apply" at bounding box center [418, 91] width 35 height 13
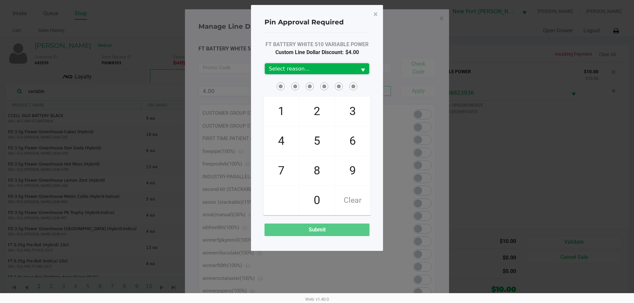
click at [304, 70] on span "Select reason..." at bounding box center [311, 69] width 84 height 8
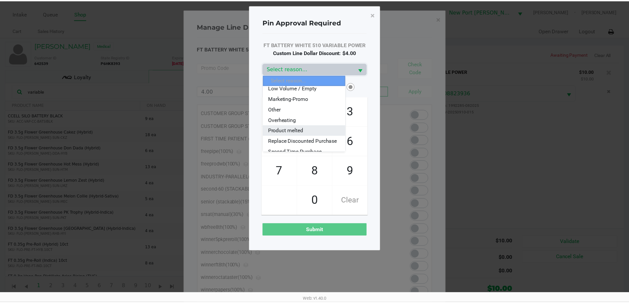
scroll to position [79, 0]
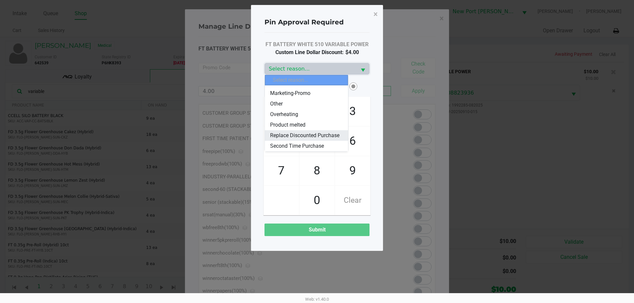
click at [316, 132] on span "Replace Discounted Purchase" at bounding box center [304, 136] width 69 height 8
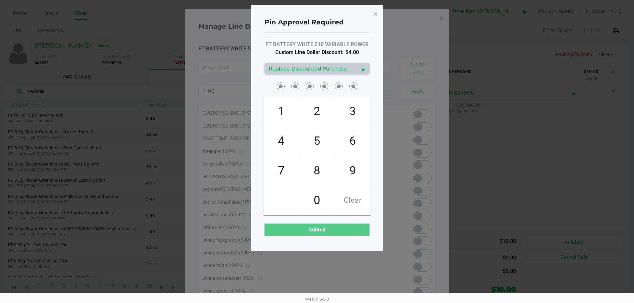
click at [267, 90] on span at bounding box center [316, 86] width 105 height 10
checkbox input "true"
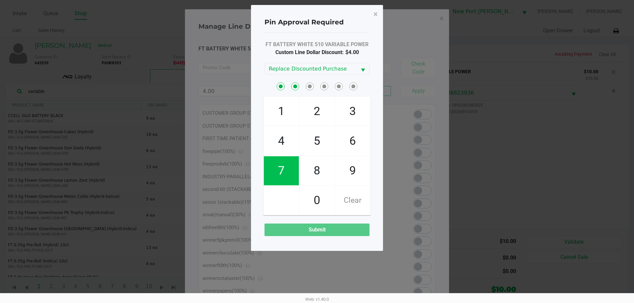
checkbox input "true"
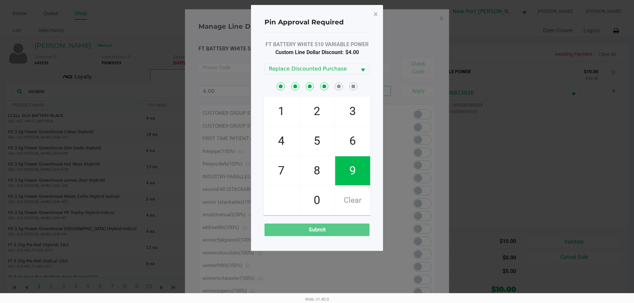
checkbox input "true"
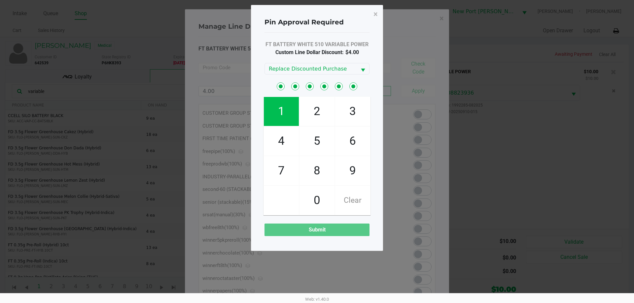
checkbox input "true"
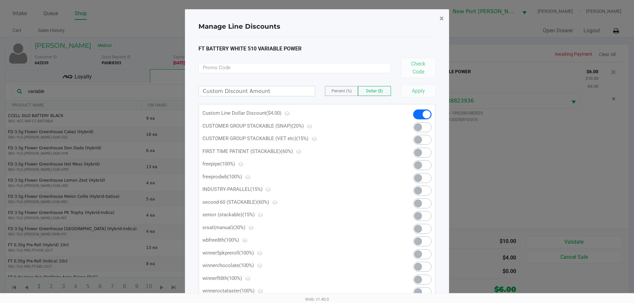
click at [442, 16] on span "×" at bounding box center [441, 18] width 4 height 9
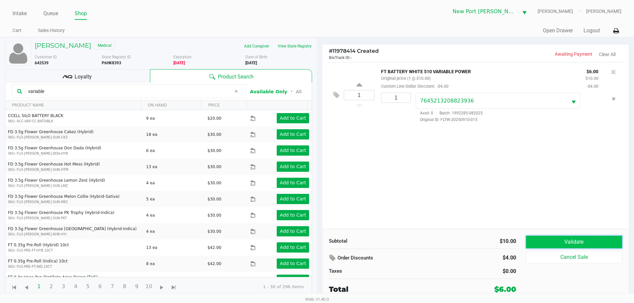
click at [578, 242] on button "Validate" at bounding box center [574, 242] width 96 height 13
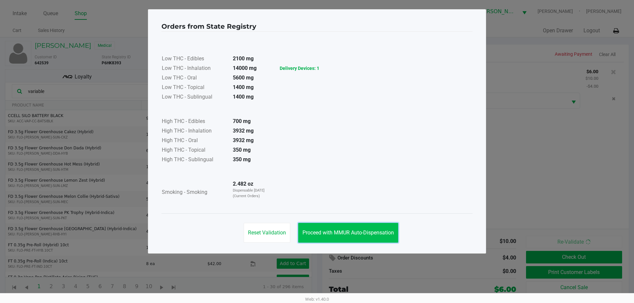
click at [374, 231] on span "Proceed with MMUR Auto-Dispensation" at bounding box center [347, 233] width 91 height 6
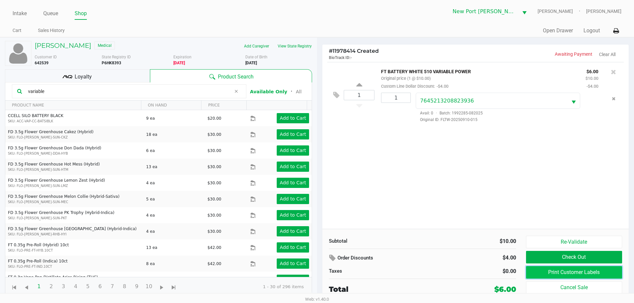
click at [530, 270] on button "Print Customer Labels" at bounding box center [574, 272] width 96 height 13
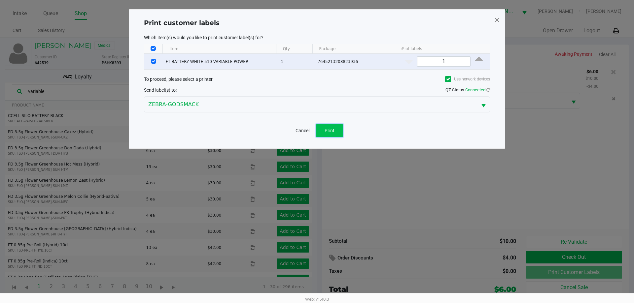
click at [334, 132] on button "Print" at bounding box center [329, 130] width 26 height 13
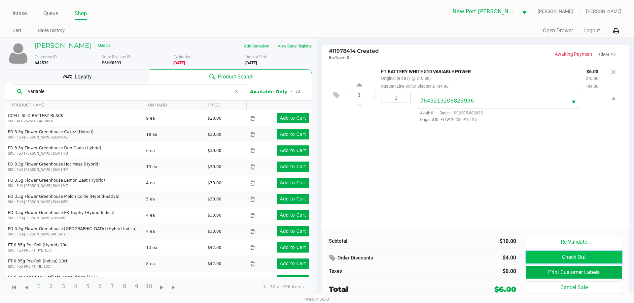
click at [530, 260] on button "Check Out" at bounding box center [574, 257] width 96 height 13
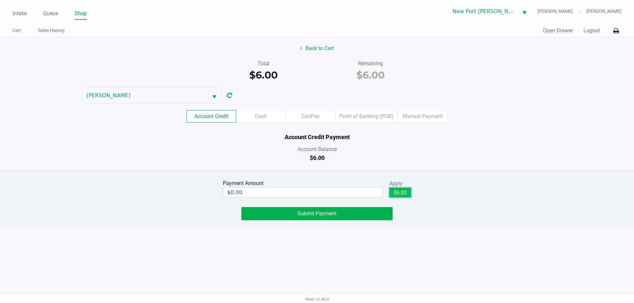
click at [408, 193] on button "$6.00" at bounding box center [400, 193] width 22 height 10
type input "$6.00"
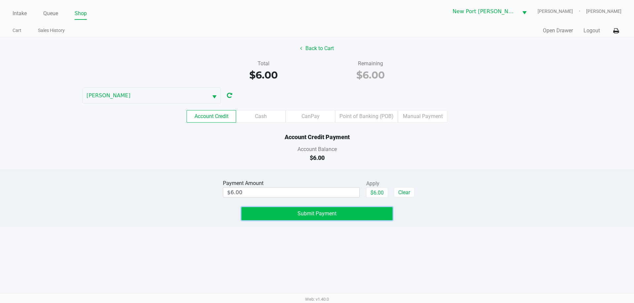
click at [331, 212] on span "Submit Payment" at bounding box center [316, 214] width 39 height 6
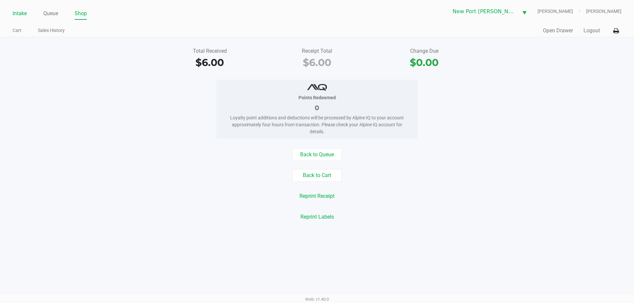
click at [17, 11] on link "Intake" at bounding box center [20, 13] width 14 height 9
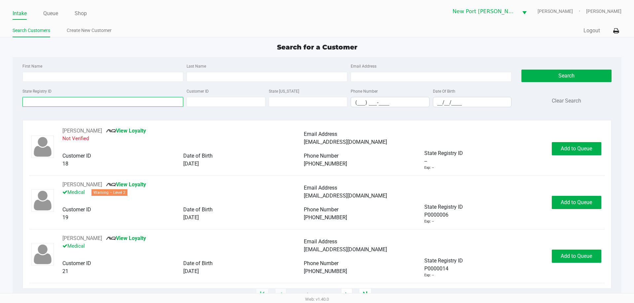
click at [109, 103] on input "State Registry ID" at bounding box center [102, 102] width 161 height 10
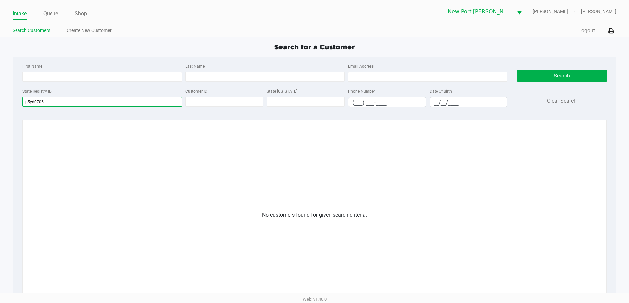
type input "p5yd0705"
click at [34, 99] on input "p5yd0705" at bounding box center [101, 102] width 159 height 10
click at [52, 19] on li "Queue" at bounding box center [50, 14] width 15 height 12
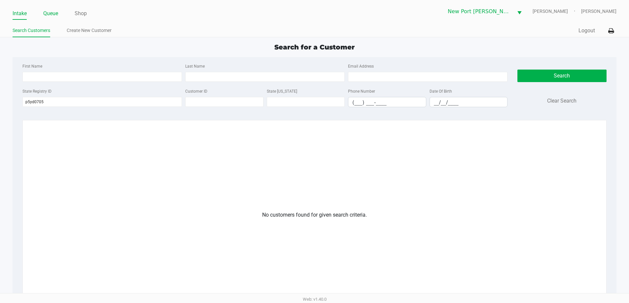
click at [53, 14] on link "Queue" at bounding box center [50, 13] width 15 height 9
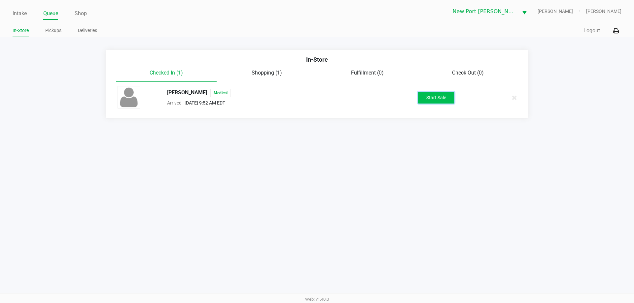
click at [443, 96] on button "Start Sale" at bounding box center [436, 98] width 36 height 12
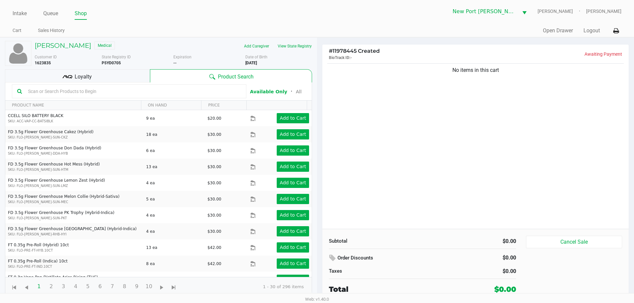
click at [73, 94] on input "text" at bounding box center [133, 92] width 216 height 10
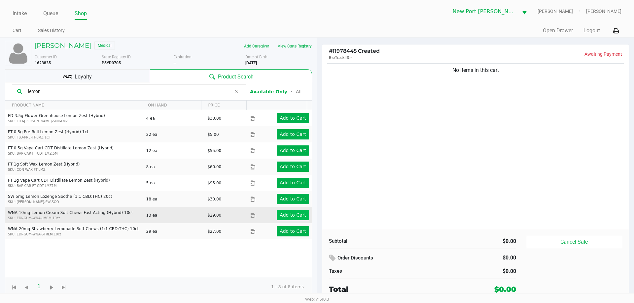
type input "lemon"
click at [291, 213] on app-button-loader "Add to Cart" at bounding box center [293, 215] width 26 height 5
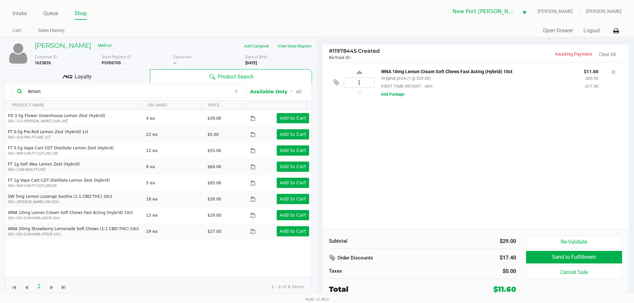
click at [108, 74] on div "Loyalty" at bounding box center [77, 75] width 145 height 13
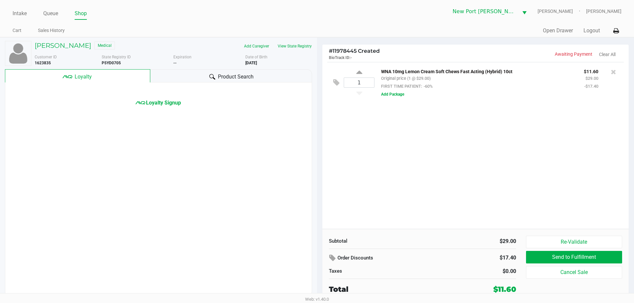
click at [163, 72] on div "Product Search" at bounding box center [231, 75] width 162 height 13
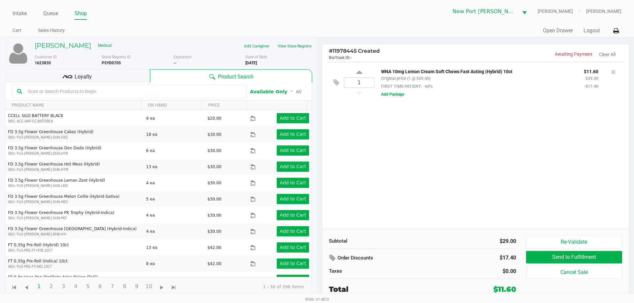
click at [394, 119] on div "1 WNA 10mg Lemon Cream Soft Chews Fast Acting (Hybrid) 10ct Original price (1 @…" at bounding box center [475, 145] width 306 height 167
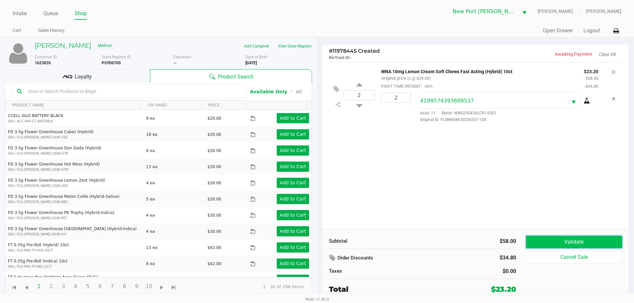
click at [570, 241] on button "Validate" at bounding box center [574, 242] width 96 height 13
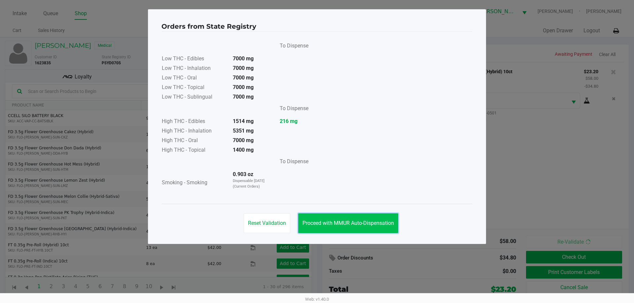
click at [373, 226] on button "Proceed with MMUR Auto-Dispensation" at bounding box center [348, 224] width 100 height 20
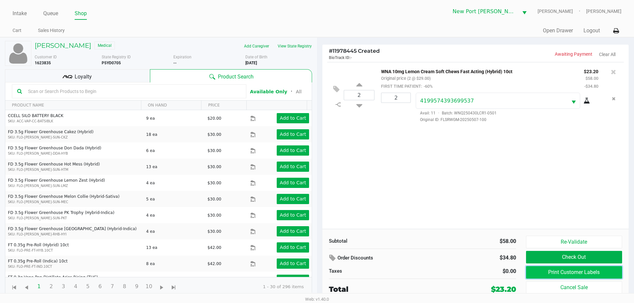
click at [543, 274] on button "Print Customer Labels" at bounding box center [574, 272] width 96 height 13
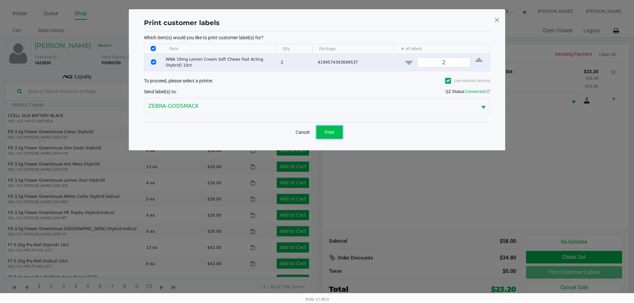
click at [330, 135] on button "Print" at bounding box center [329, 132] width 26 height 13
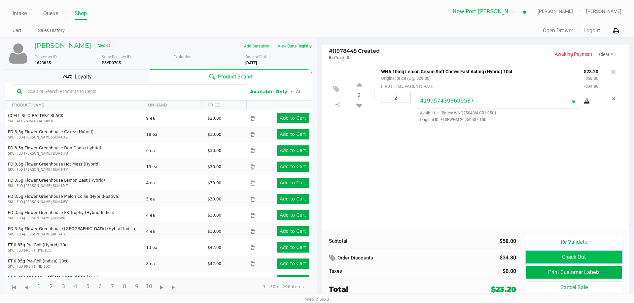
click at [568, 259] on button "Check Out" at bounding box center [574, 257] width 96 height 13
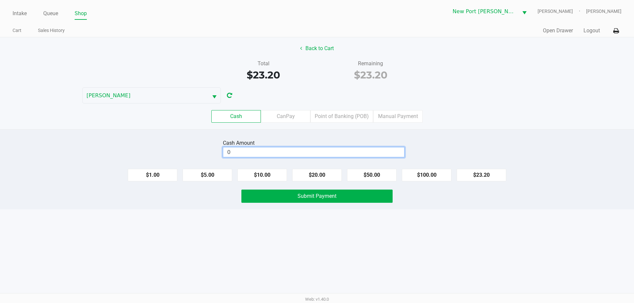
click at [263, 151] on input "0" at bounding box center [313, 153] width 181 height 10
type input "$24.00"
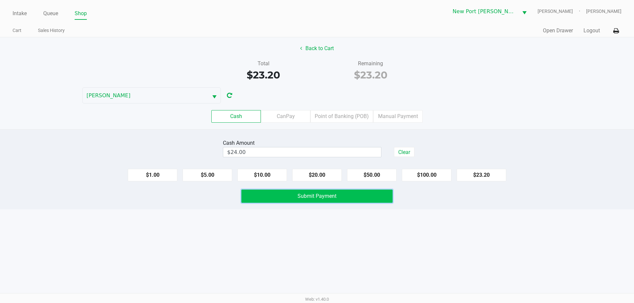
click at [324, 199] on span "Submit Payment" at bounding box center [316, 196] width 39 height 6
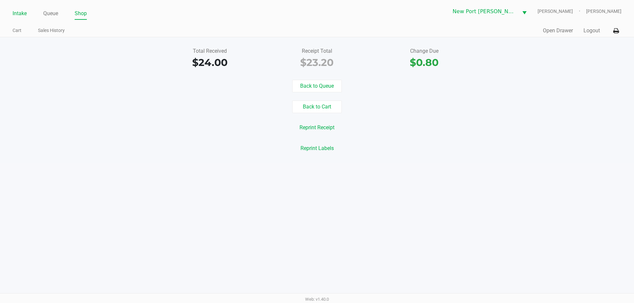
click at [24, 13] on link "Intake" at bounding box center [20, 13] width 14 height 9
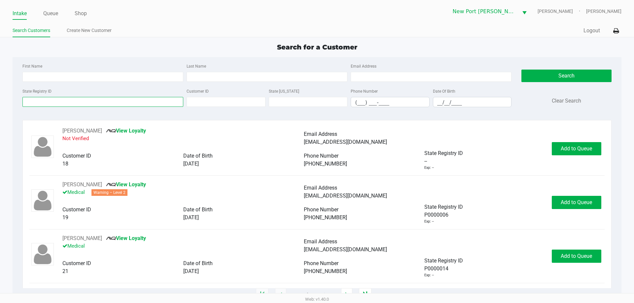
click at [56, 104] on input "State Registry ID" at bounding box center [102, 102] width 161 height 10
type input "p7xa2391"
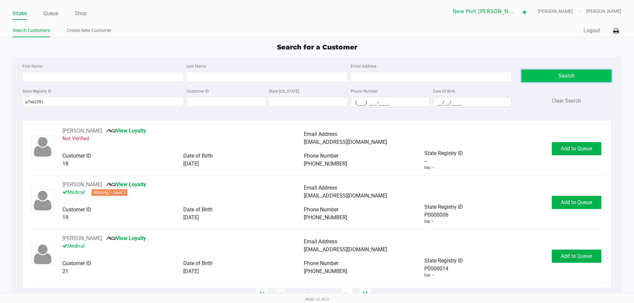
click at [555, 75] on button "Search" at bounding box center [566, 76] width 90 height 13
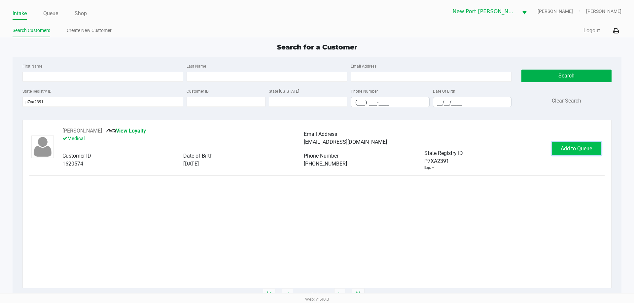
click at [571, 151] on span "Add to Queue" at bounding box center [576, 149] width 31 height 6
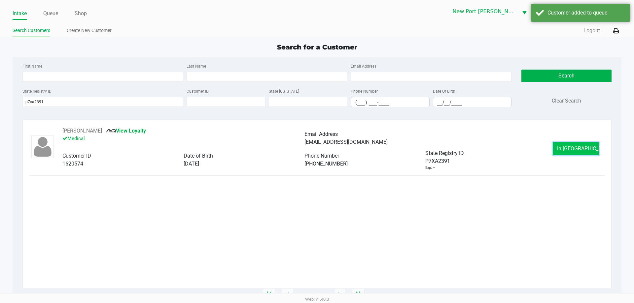
click at [575, 151] on span "In Queue" at bounding box center [584, 149] width 55 height 6
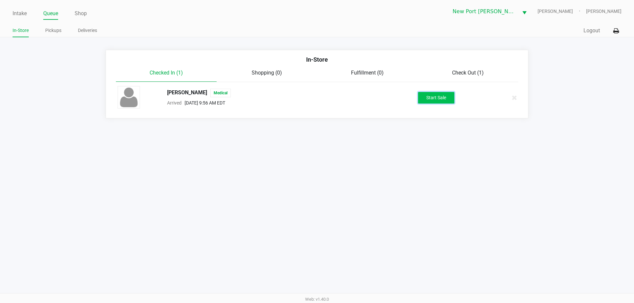
click at [437, 100] on button "Start Sale" at bounding box center [436, 98] width 36 height 12
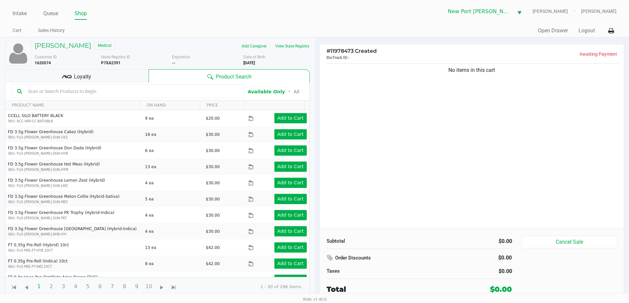
click at [129, 83] on div "Loyalty" at bounding box center [77, 75] width 144 height 13
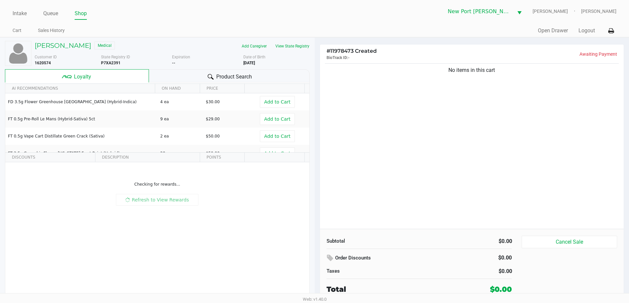
click at [189, 83] on div "Product Search" at bounding box center [229, 75] width 161 height 13
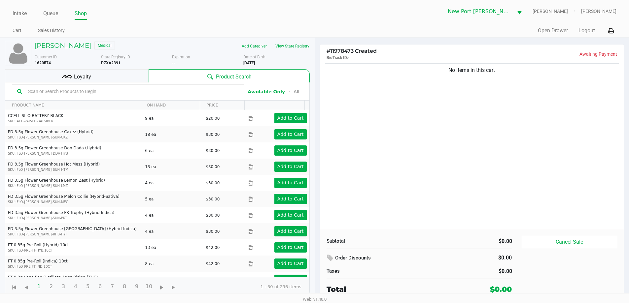
click at [52, 96] on input "text" at bounding box center [132, 92] width 214 height 10
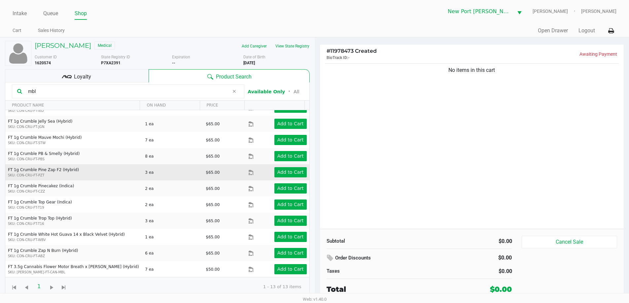
scroll to position [6, 0]
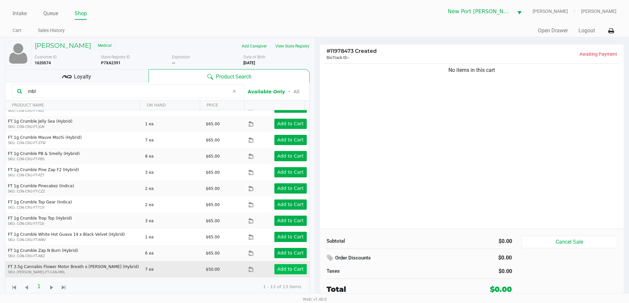
type input "mbl"
click at [286, 271] on app-button-loader "Add to Cart" at bounding box center [290, 269] width 26 height 5
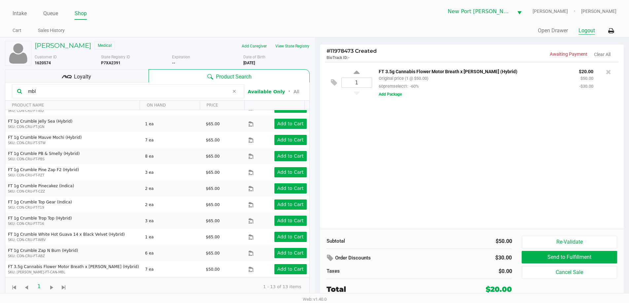
click at [587, 27] on button "Logout" at bounding box center [586, 31] width 17 height 8
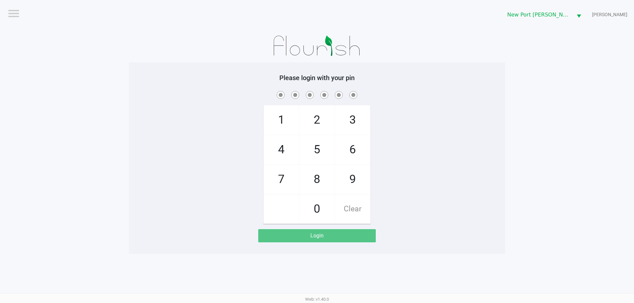
click at [323, 150] on span "5" at bounding box center [316, 149] width 35 height 29
checkbox input "true"
click at [349, 118] on span "3" at bounding box center [352, 120] width 35 height 29
checkbox input "true"
click at [322, 208] on span "0" at bounding box center [316, 209] width 35 height 29
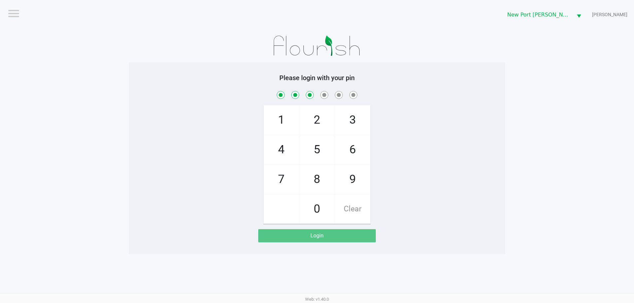
checkbox input "true"
click at [351, 142] on span "6" at bounding box center [352, 149] width 35 height 29
checkbox input "true"
click at [357, 176] on span "9" at bounding box center [352, 179] width 35 height 29
checkbox input "true"
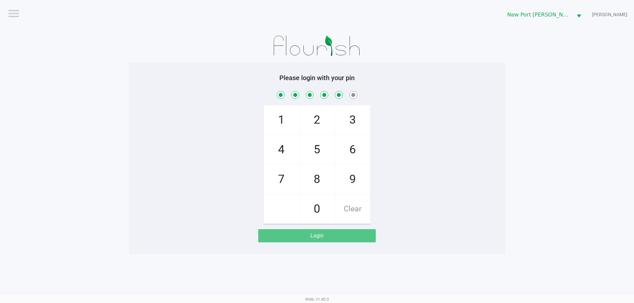
click at [288, 180] on span "7" at bounding box center [281, 179] width 35 height 29
checkbox input "true"
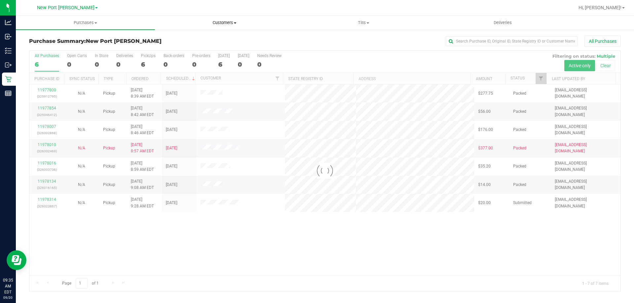
click at [203, 17] on uib-tab-heading "Customers All customers Add a new customer All physicians" at bounding box center [224, 22] width 138 height 13
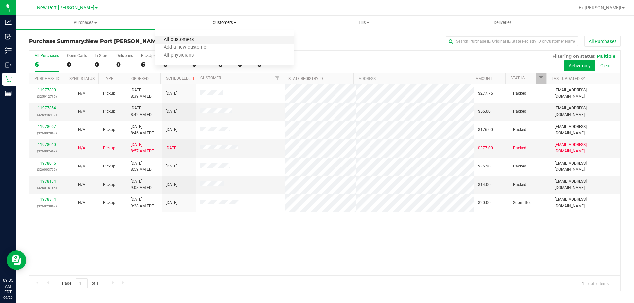
click at [198, 41] on span "All customers" at bounding box center [179, 40] width 48 height 6
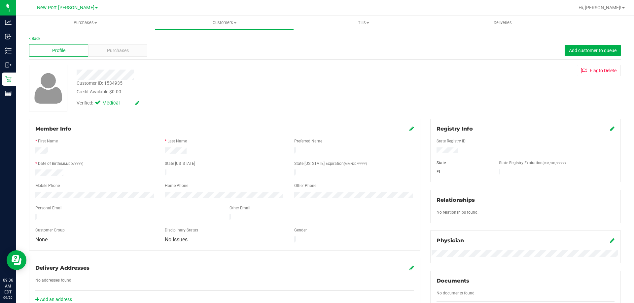
click at [110, 60] on div "Back Profile Purchases Add customer to queue Customer ID: 1534935 Credit Availa…" at bounding box center [325, 246] width 592 height 421
click at [112, 55] on div "Purchases" at bounding box center [117, 50] width 59 height 13
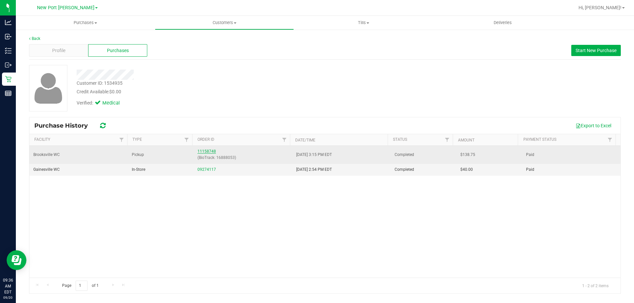
click at [204, 149] on link "11158748" at bounding box center [206, 151] width 18 height 5
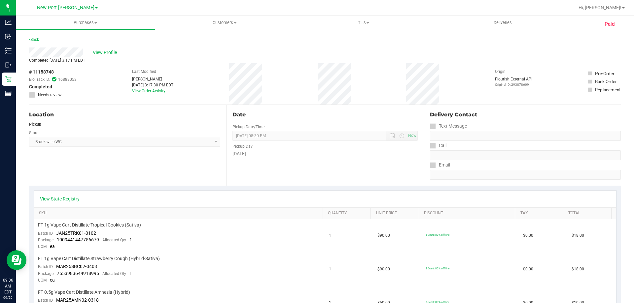
click at [64, 199] on link "View State Registry" at bounding box center [60, 199] width 40 height 7
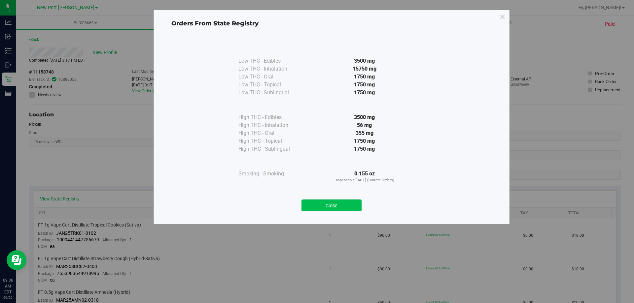
click at [312, 202] on button "Close" at bounding box center [331, 206] width 60 height 12
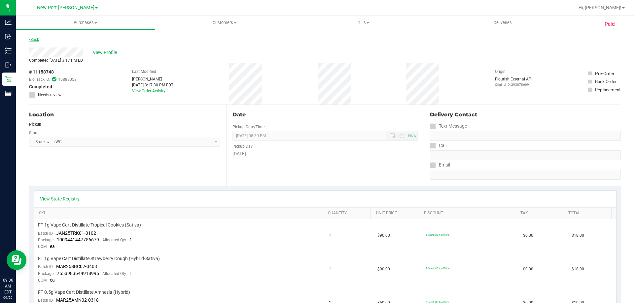
click at [38, 38] on link "Back" at bounding box center [34, 39] width 10 height 5
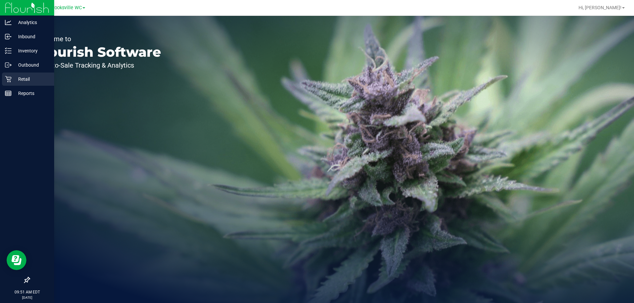
click at [10, 82] on icon at bounding box center [8, 79] width 6 height 6
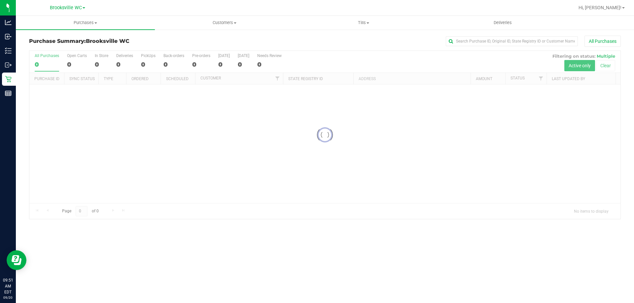
click at [83, 4] on div "Brooksville WC" at bounding box center [67, 8] width 35 height 8
click at [77, 6] on span "Brooksville WC" at bounding box center [66, 8] width 32 height 6
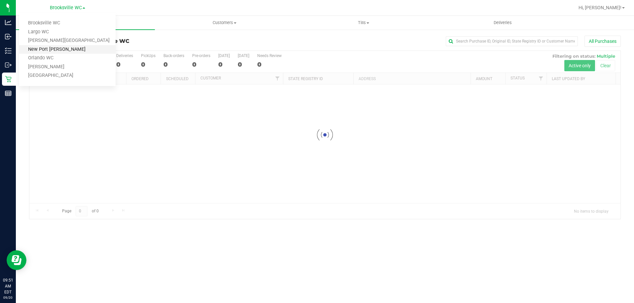
click at [52, 50] on link "New Port [PERSON_NAME]" at bounding box center [67, 49] width 96 height 9
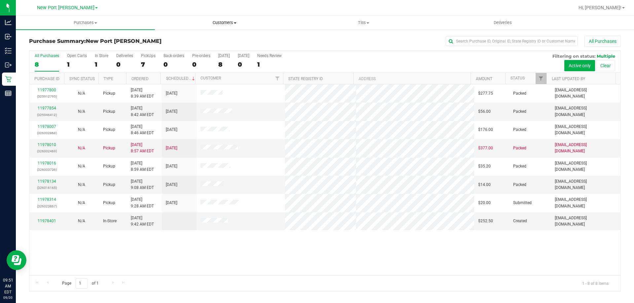
click at [198, 19] on uib-tab-heading "Customers All customers Add a new customer All physicians" at bounding box center [224, 22] width 138 height 13
click at [189, 49] on span "Add a new customer" at bounding box center [186, 48] width 62 height 6
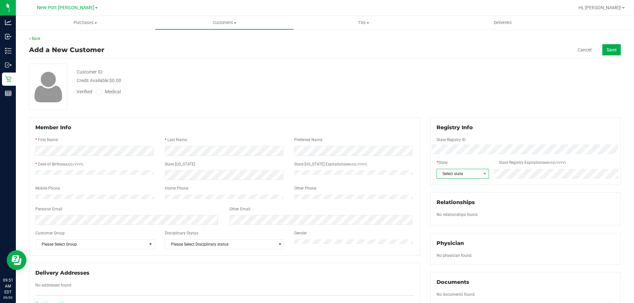
click at [448, 173] on span "Select state" at bounding box center [459, 173] width 44 height 9
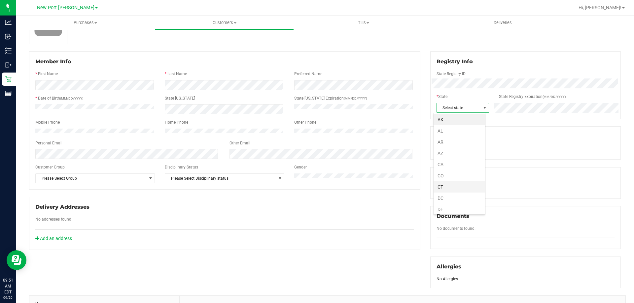
scroll to position [66, 0]
click at [448, 156] on li "FL" at bounding box center [459, 154] width 52 height 11
click at [59, 164] on div at bounding box center [224, 161] width 379 height 5
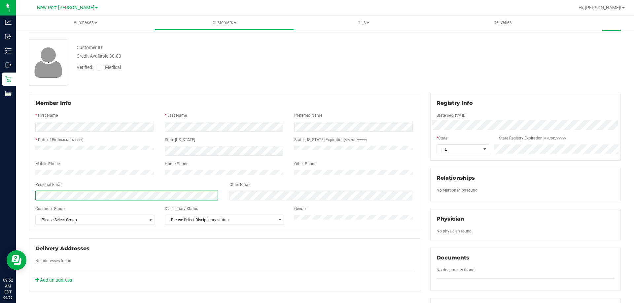
scroll to position [0, 0]
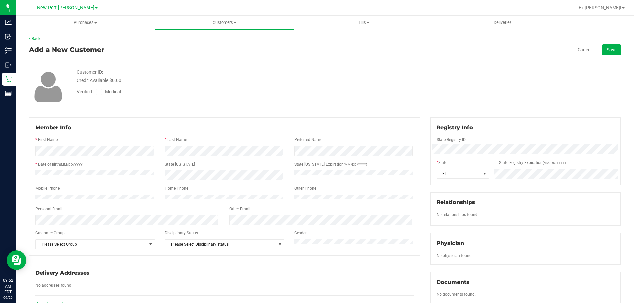
click at [102, 93] on span at bounding box center [99, 92] width 6 height 6
click at [0, 0] on input "Medical" at bounding box center [0, 0] width 0 height 0
click at [609, 49] on span "Save" at bounding box center [611, 49] width 10 height 5
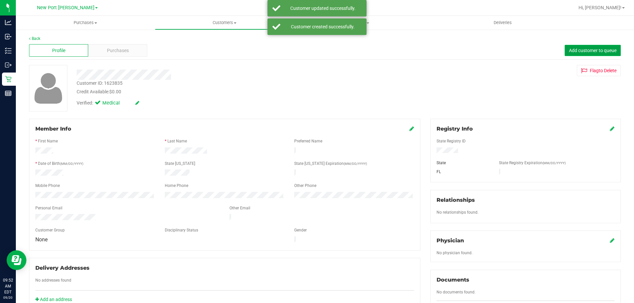
click at [569, 51] on span "Add customer to queue" at bounding box center [593, 50] width 48 height 5
